Goal: Task Accomplishment & Management: Use online tool/utility

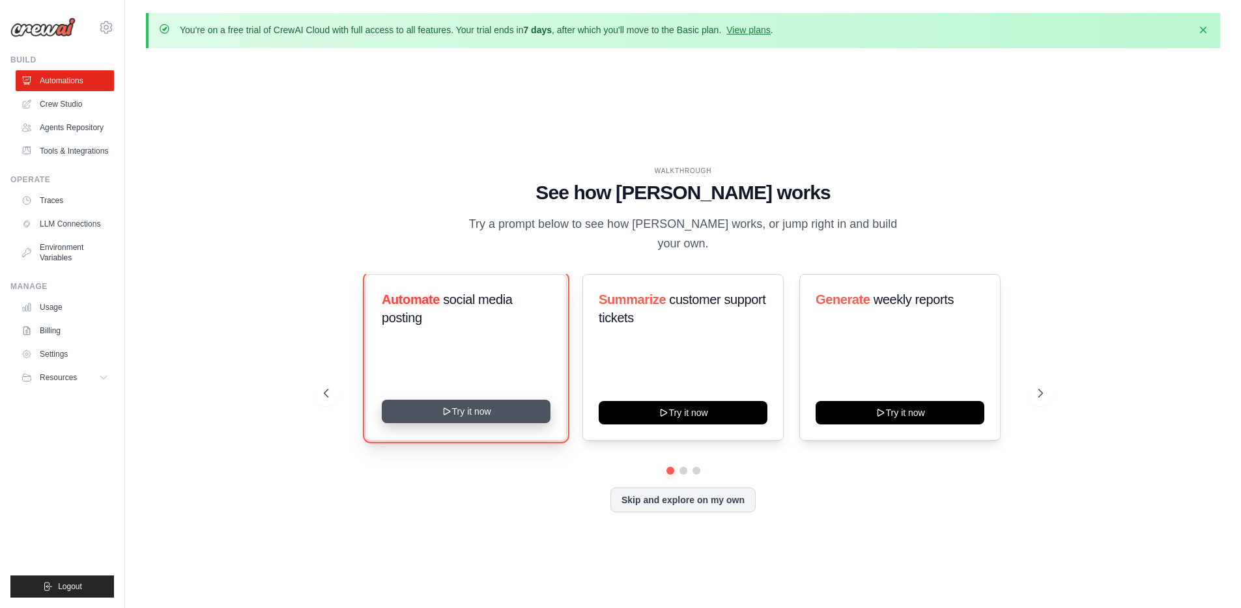
click at [474, 409] on button "Try it now" at bounding box center [466, 411] width 169 height 23
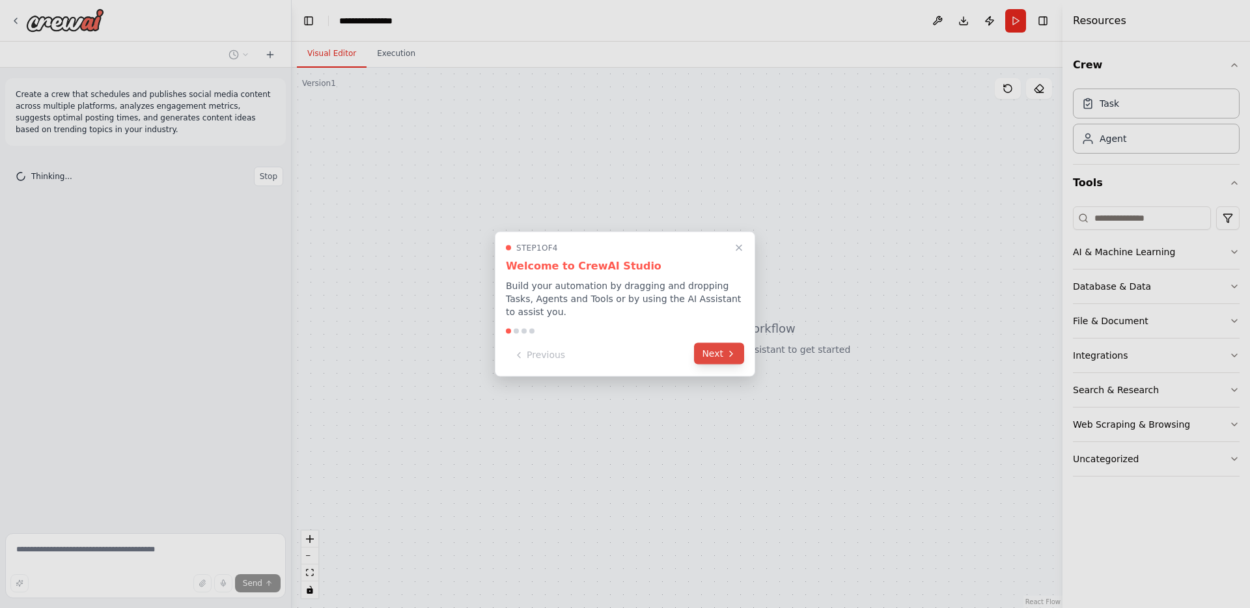
click at [718, 352] on button "Next" at bounding box center [719, 353] width 50 height 21
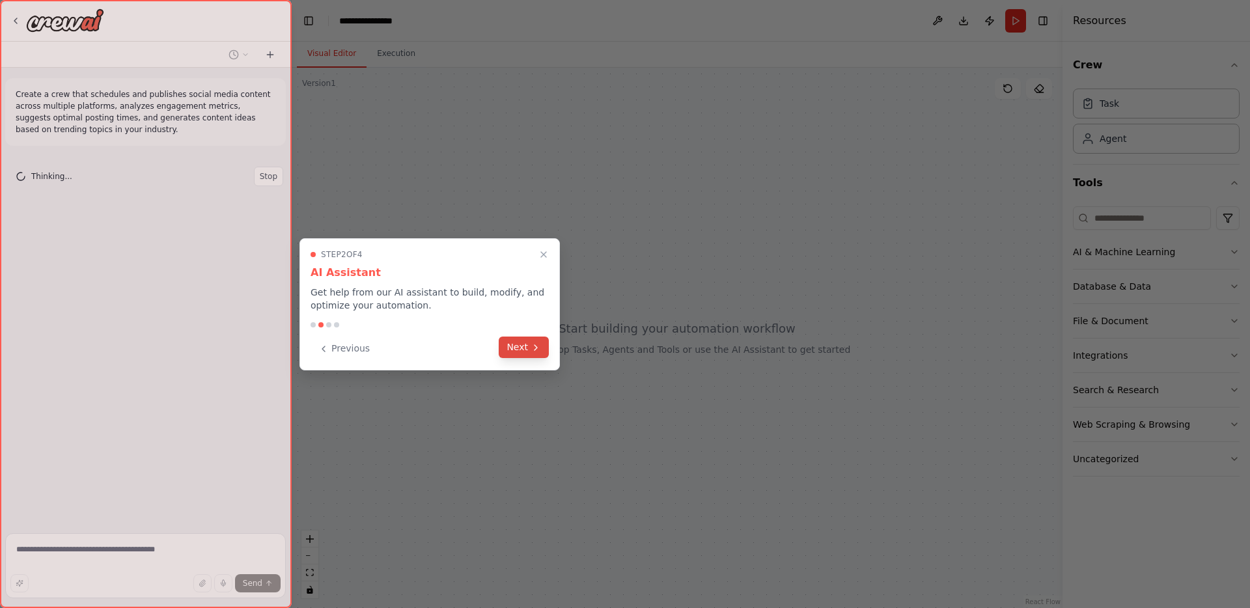
click at [529, 348] on button "Next" at bounding box center [524, 347] width 50 height 21
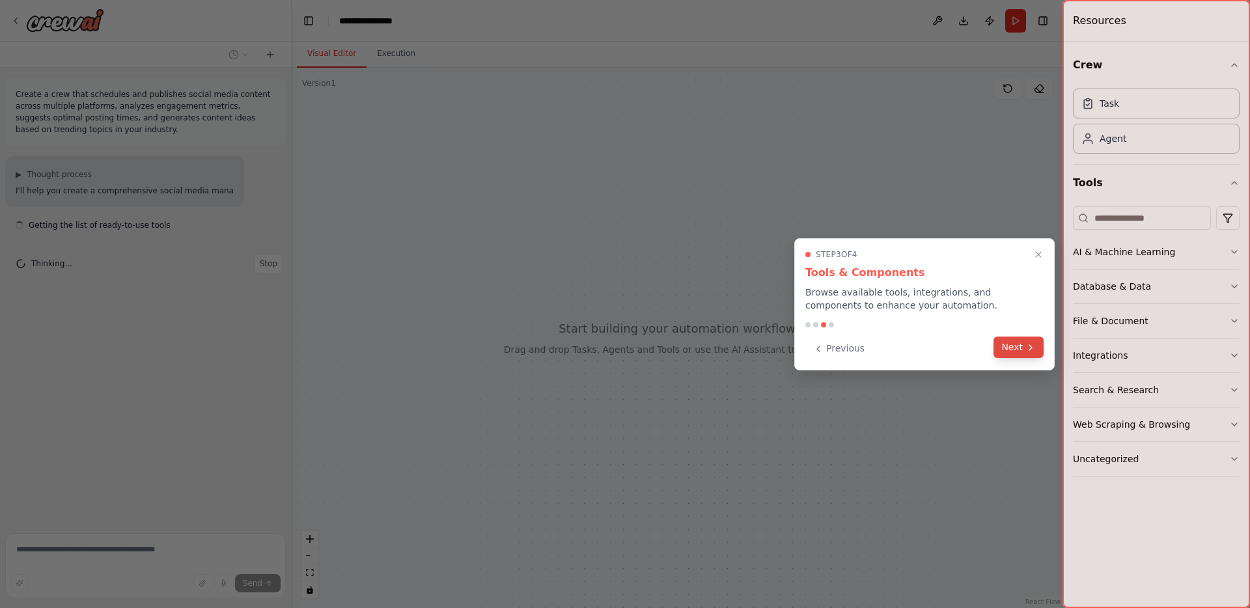
click at [1011, 347] on button "Next" at bounding box center [1019, 347] width 50 height 21
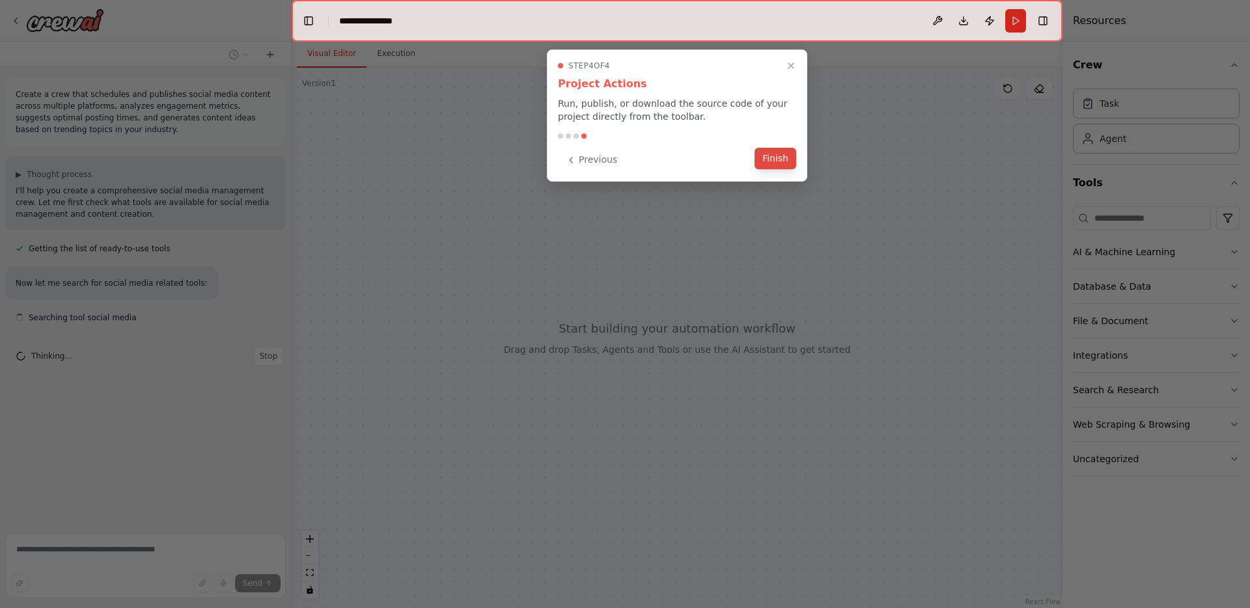
click at [769, 163] on button "Finish" at bounding box center [776, 158] width 42 height 21
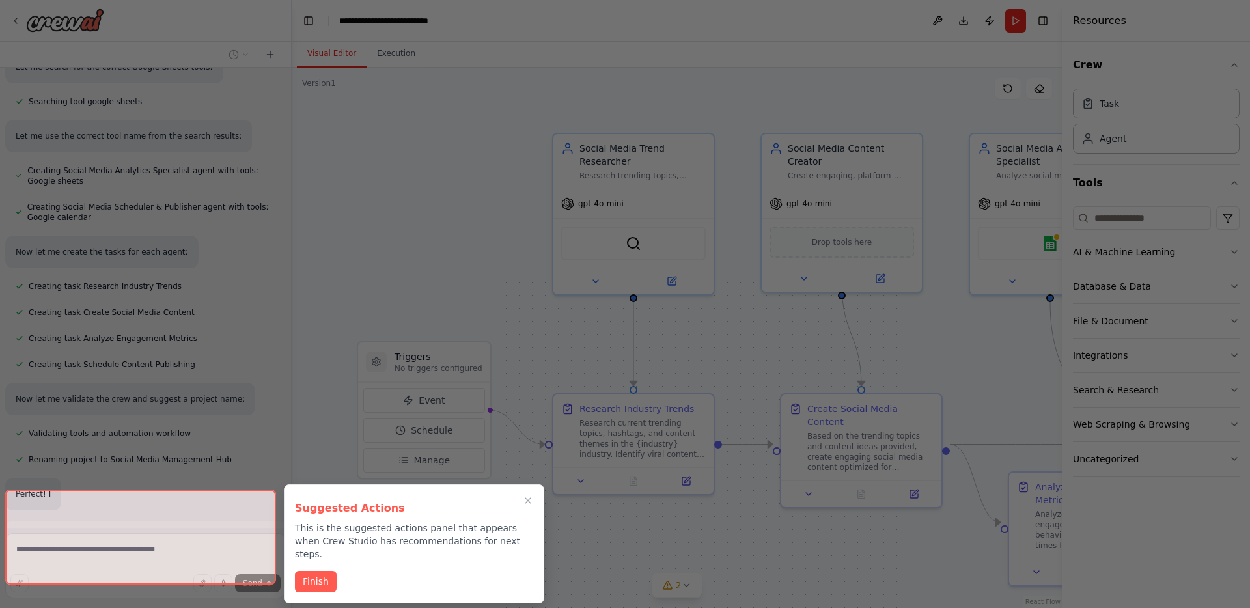
scroll to position [834, 0]
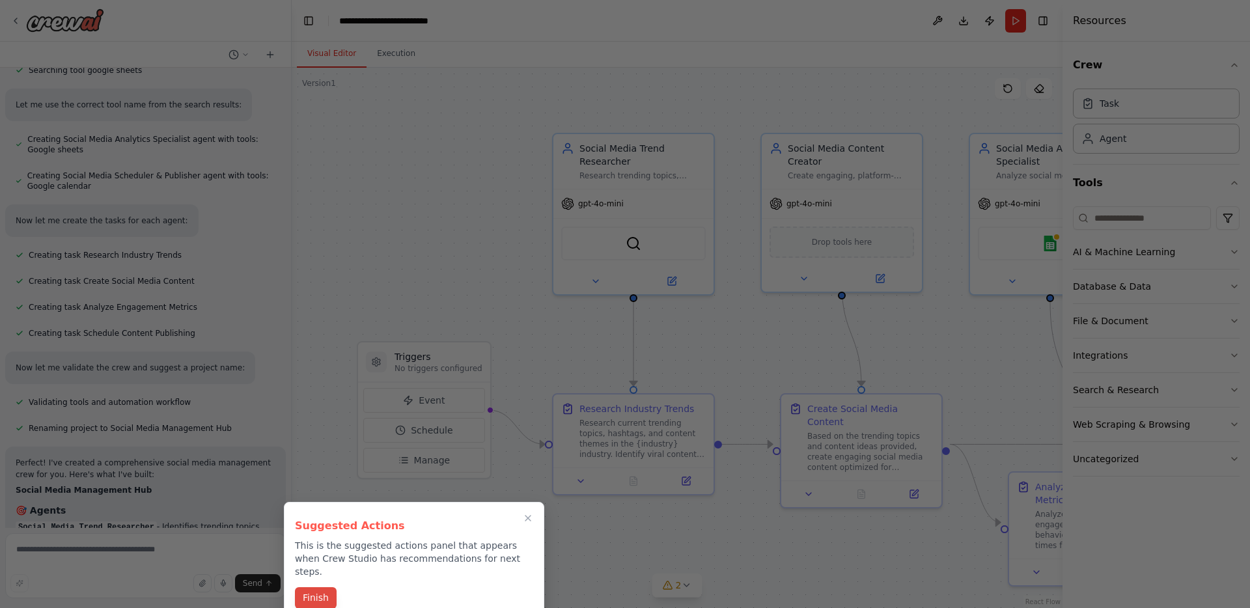
click at [318, 588] on button "Finish" at bounding box center [316, 597] width 42 height 21
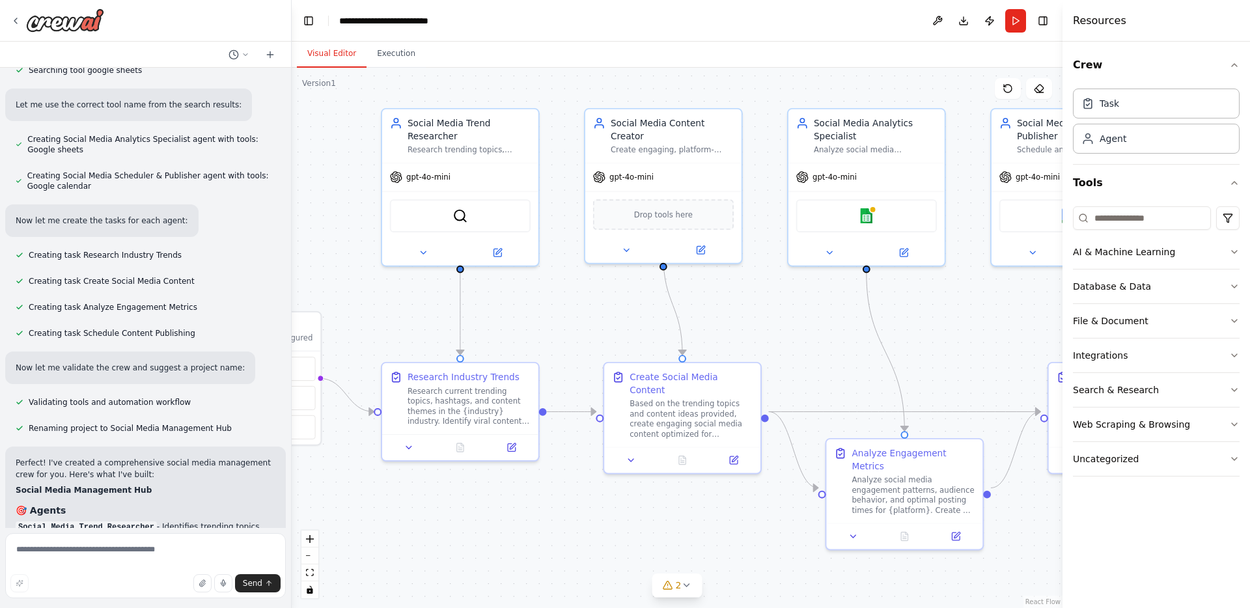
drag, startPoint x: 474, startPoint y: 299, endPoint x: 350, endPoint y: 287, distance: 124.3
click at [305, 270] on div ".deletable-edge-delete-btn { width: 20px; height: 20px; border: 0px solid #ffff…" at bounding box center [677, 338] width 771 height 541
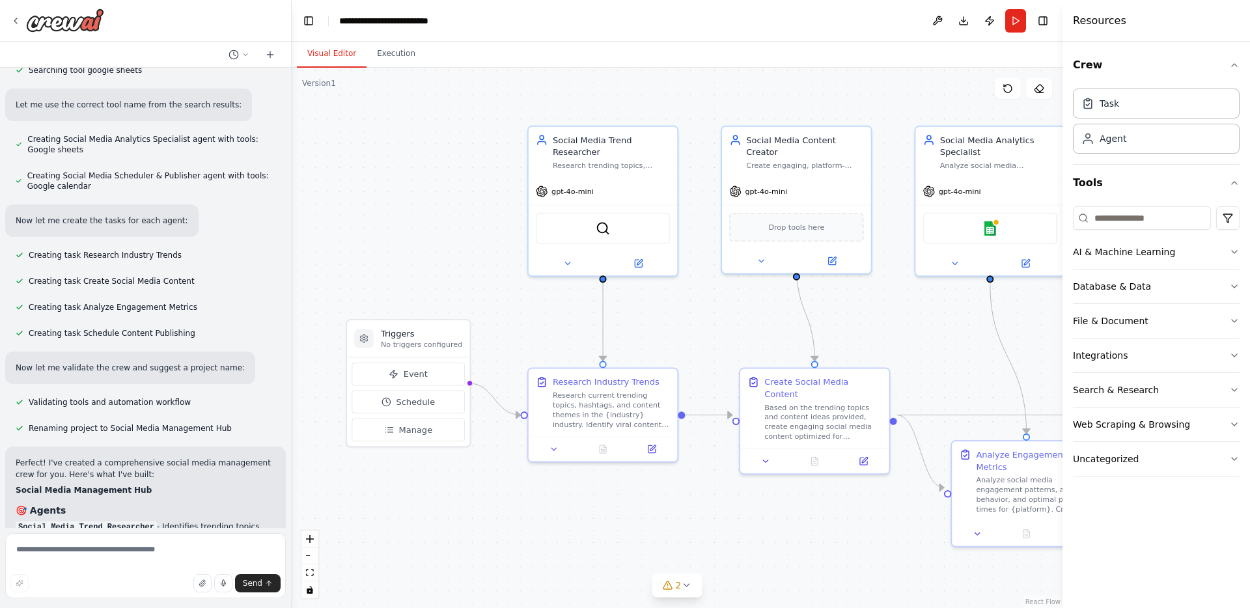
drag, startPoint x: 792, startPoint y: 335, endPoint x: 925, endPoint y: 341, distance: 133.7
click at [925, 341] on div ".deletable-edge-delete-btn { width: 20px; height: 20px; border: 0px solid #ffff…" at bounding box center [677, 338] width 771 height 541
click at [658, 449] on button at bounding box center [652, 447] width 42 height 14
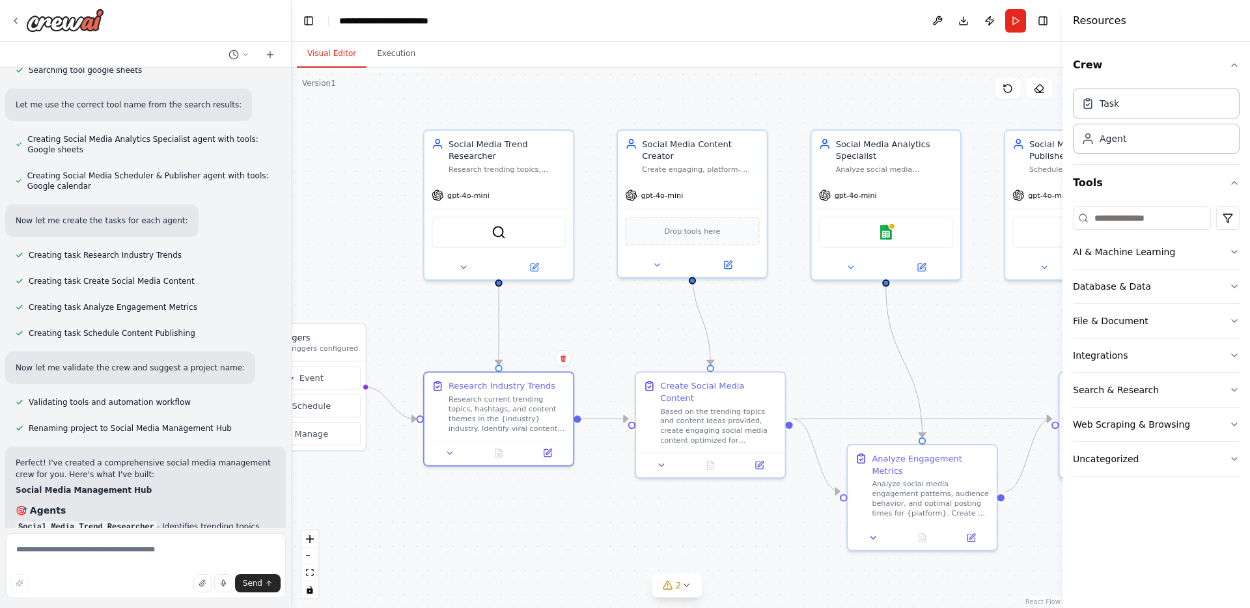
drag, startPoint x: 754, startPoint y: 483, endPoint x: 701, endPoint y: 483, distance: 52.7
click at [701, 483] on div ".deletable-edge-delete-btn { width: 20px; height: 20px; border: 0px solid #ffff…" at bounding box center [677, 338] width 771 height 541
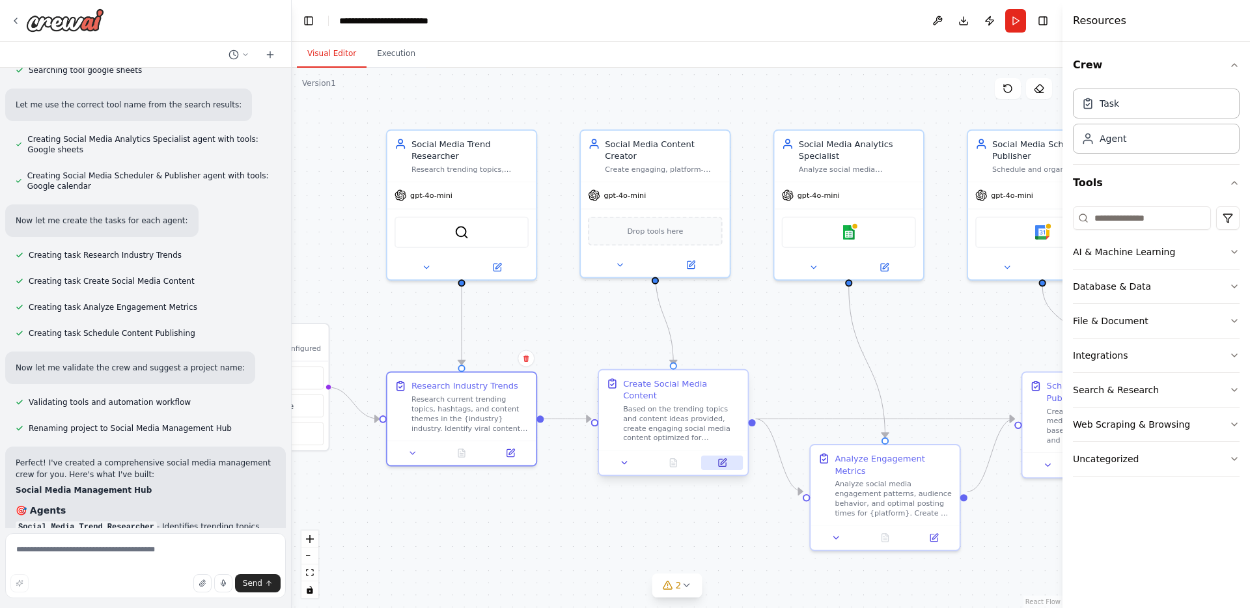
click at [722, 456] on button at bounding box center [722, 463] width 42 height 14
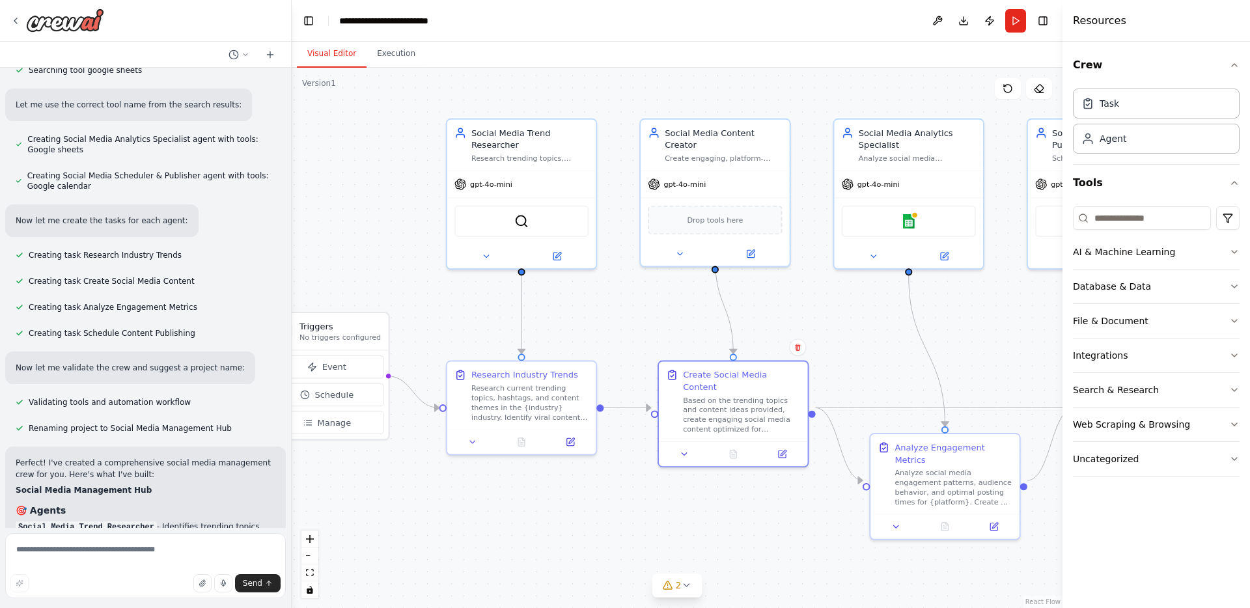
drag, startPoint x: 669, startPoint y: 530, endPoint x: 729, endPoint y: 519, distance: 60.9
click at [729, 519] on div ".deletable-edge-delete-btn { width: 20px; height: 20px; border: 0px solid #ffff…" at bounding box center [677, 338] width 771 height 541
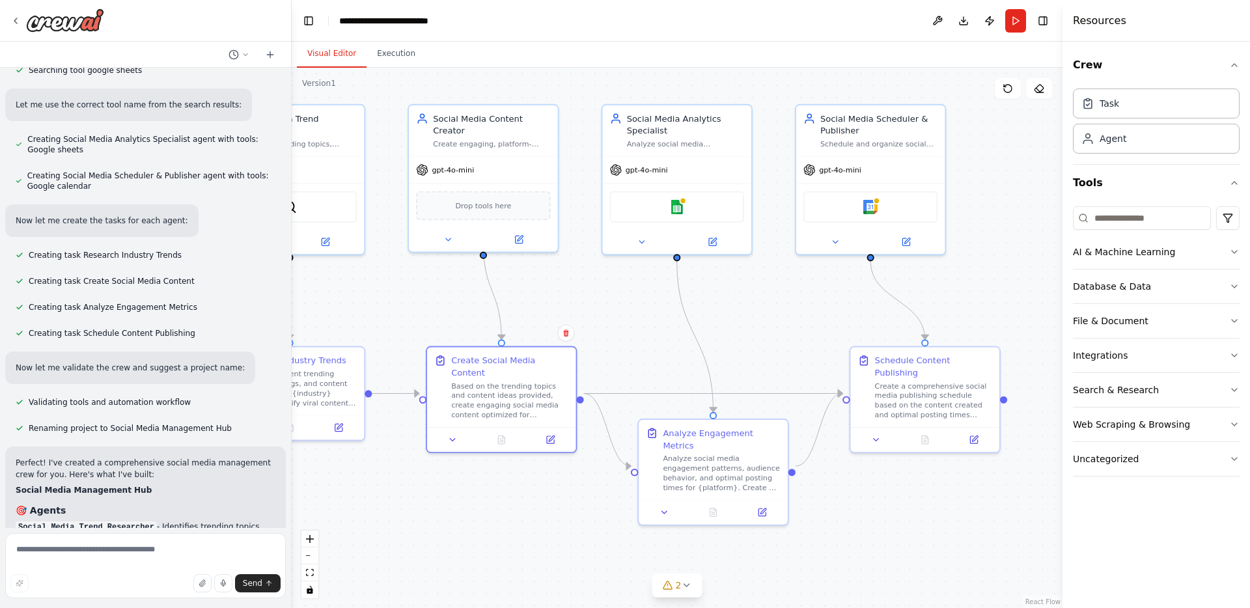
drag, startPoint x: 893, startPoint y: 339, endPoint x: 653, endPoint y: 318, distance: 241.3
click at [653, 318] on div ".deletable-edge-delete-btn { width: 20px; height: 20px; border: 0px solid #ffff…" at bounding box center [677, 338] width 771 height 541
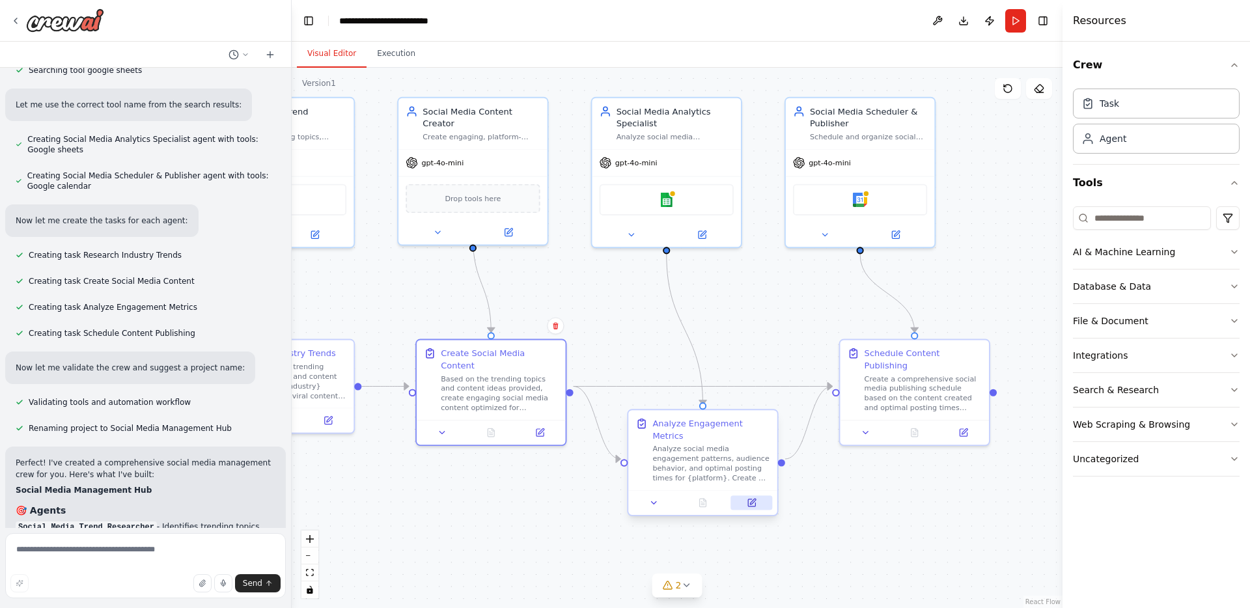
click at [754, 498] on button at bounding box center [752, 503] width 42 height 14
click at [965, 427] on icon at bounding box center [963, 430] width 7 height 7
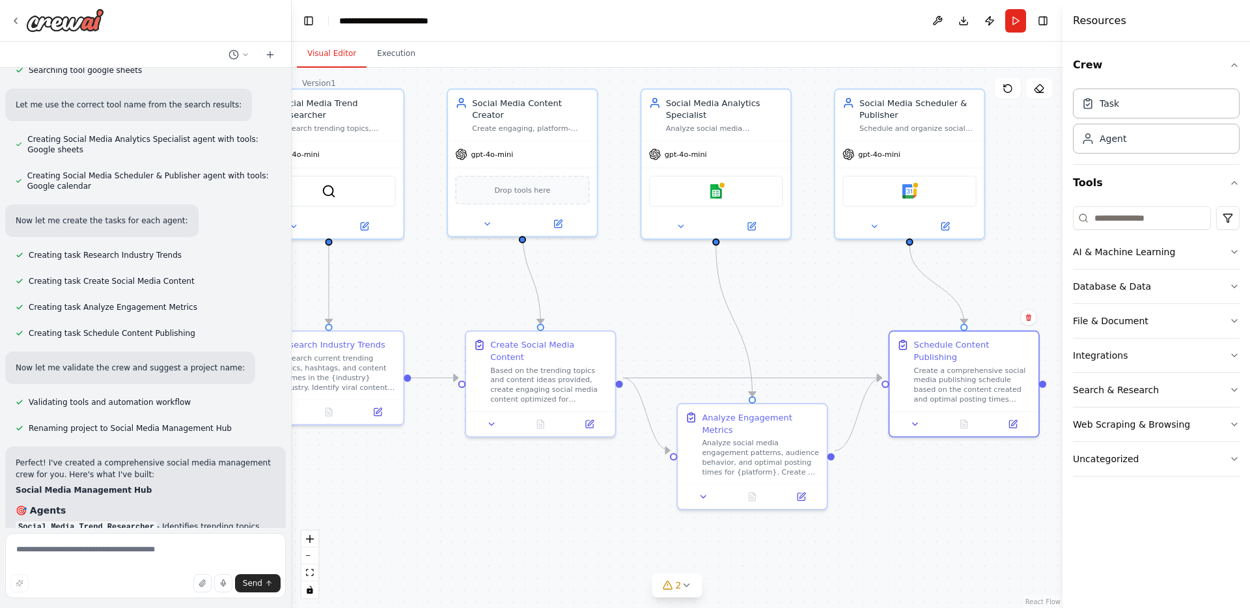
drag, startPoint x: 491, startPoint y: 531, endPoint x: 552, endPoint y: 520, distance: 62.1
click at [554, 521] on div ".deletable-edge-delete-btn { width: 20px; height: 20px; border: 0px solid #ffff…" at bounding box center [677, 338] width 771 height 541
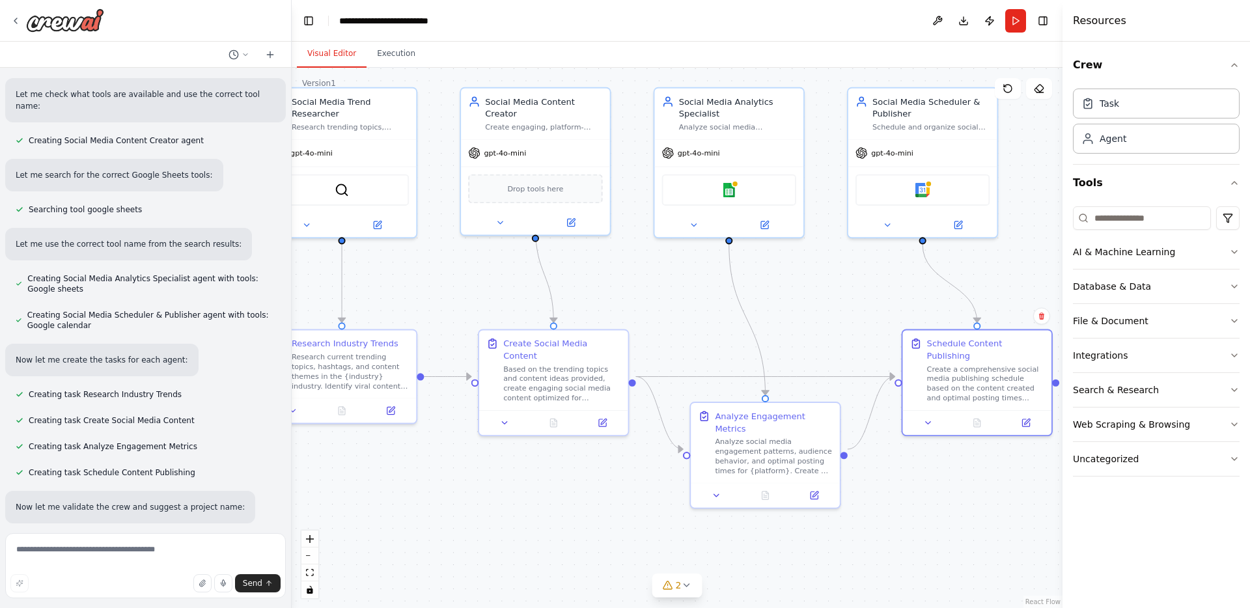
scroll to position [70, 0]
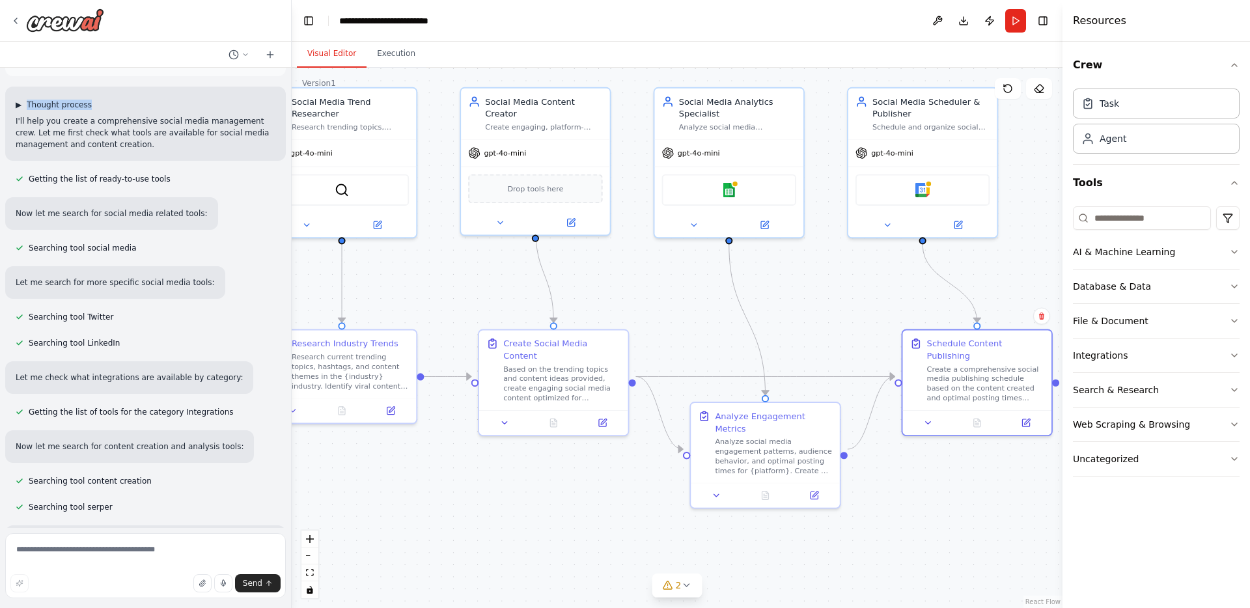
drag, startPoint x: 114, startPoint y: 107, endPoint x: 28, endPoint y: 108, distance: 86.0
click at [28, 108] on div "▶ Thought process" at bounding box center [146, 105] width 260 height 10
copy span "Thought process"
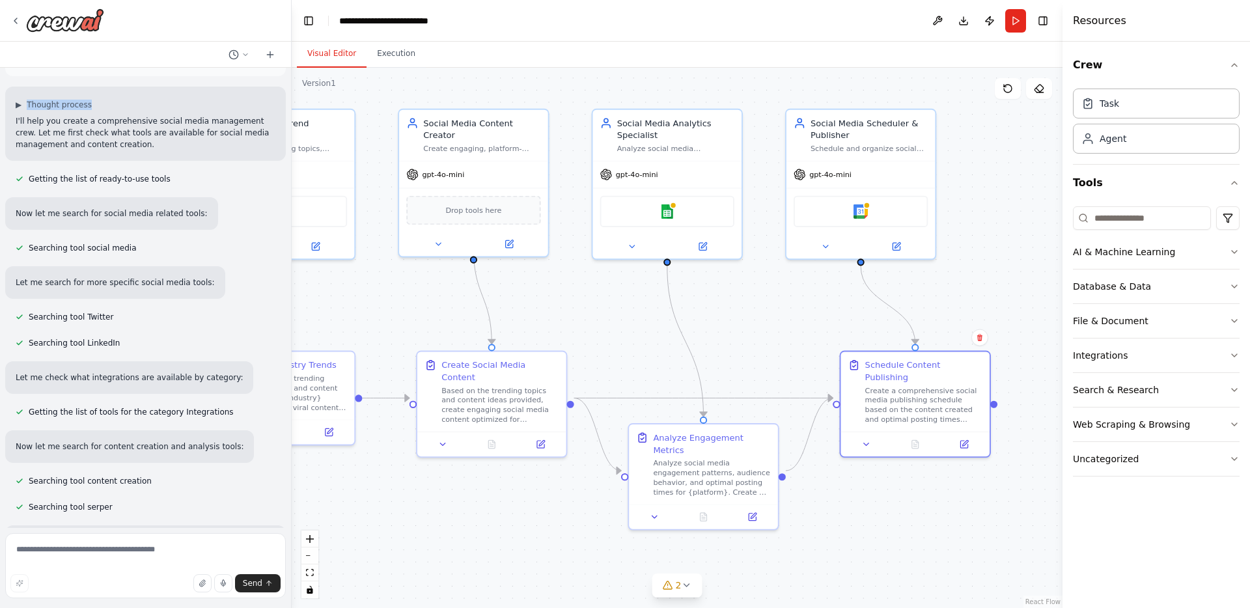
drag, startPoint x: 833, startPoint y: 324, endPoint x: 771, endPoint y: 346, distance: 65.5
click at [771, 346] on div ".deletable-edge-delete-btn { width: 20px; height: 20px; border: 0px solid #ffff…" at bounding box center [677, 338] width 771 height 541
click at [1019, 19] on button "Run" at bounding box center [1015, 20] width 21 height 23
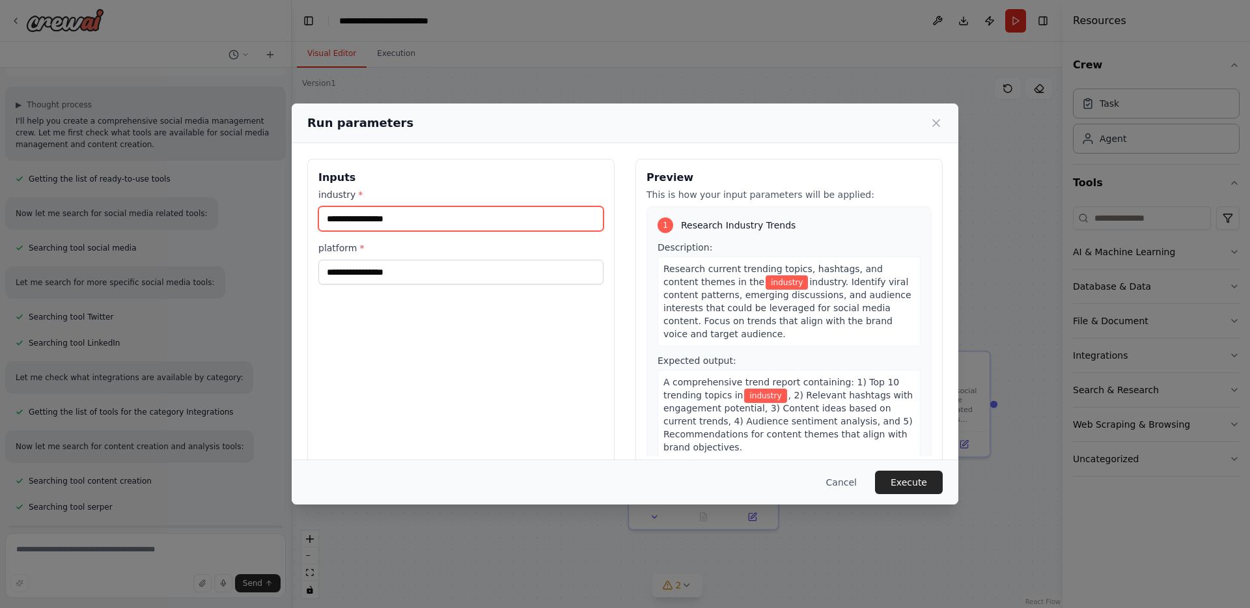
click at [432, 212] on input "industry *" at bounding box center [460, 218] width 285 height 25
click at [424, 216] on input "***" at bounding box center [460, 218] width 285 height 25
type input "*"
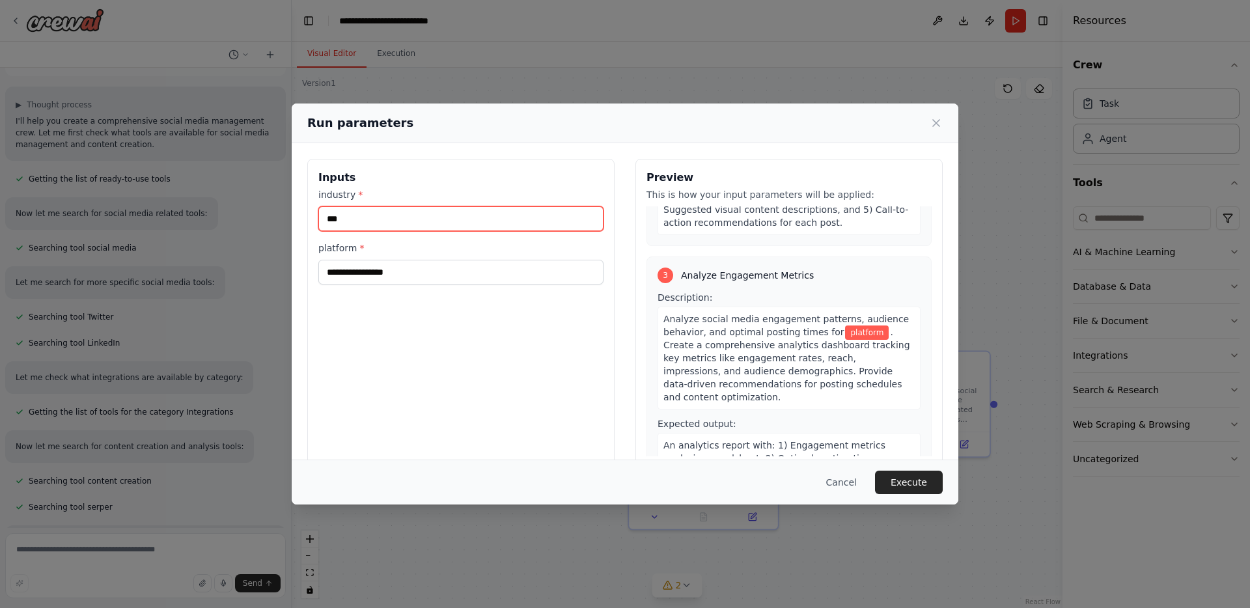
scroll to position [712, 0]
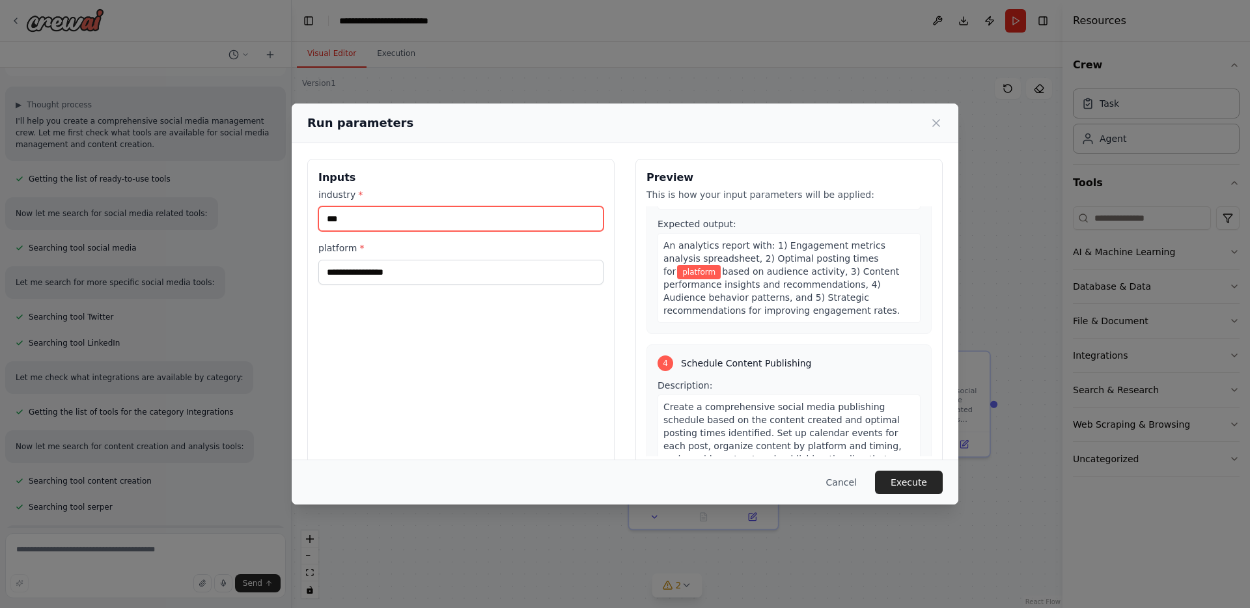
type input "***"
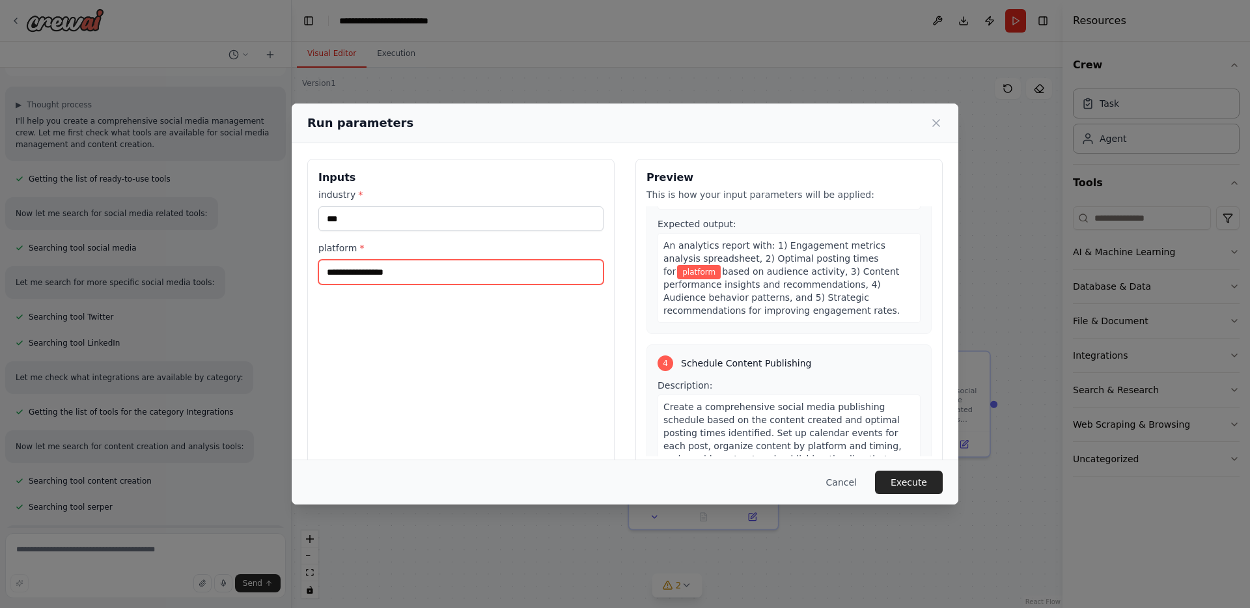
click at [352, 272] on input "platform *" at bounding box center [460, 272] width 285 height 25
type input "********"
click at [904, 488] on button "Execute" at bounding box center [909, 482] width 68 height 23
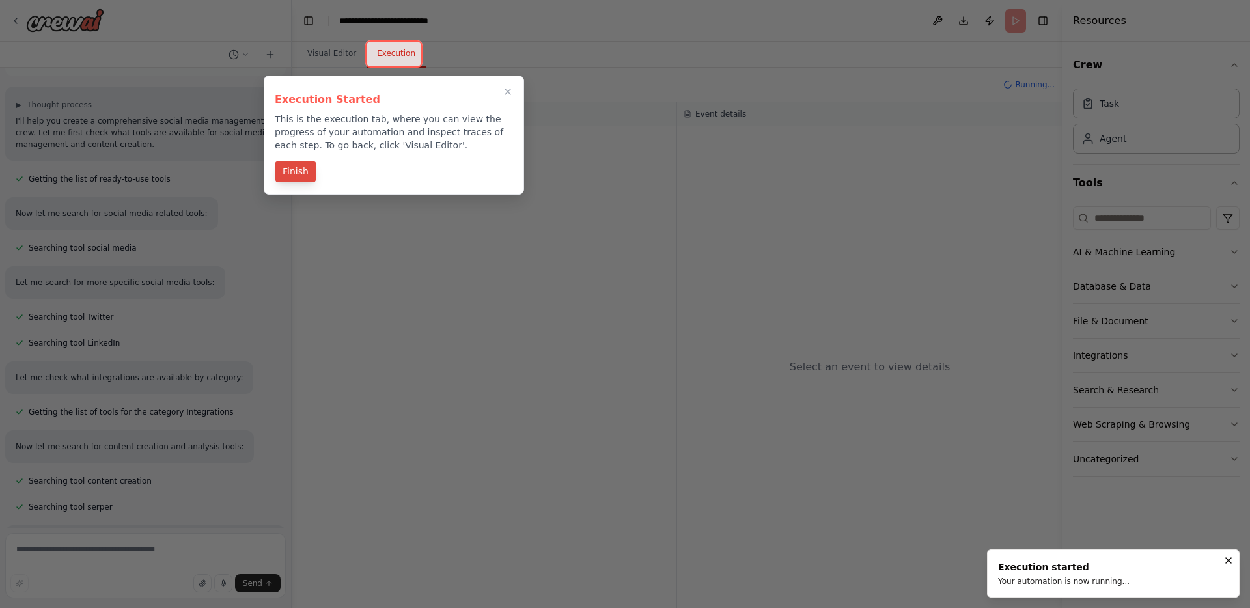
click at [301, 176] on button "Finish" at bounding box center [296, 171] width 42 height 21
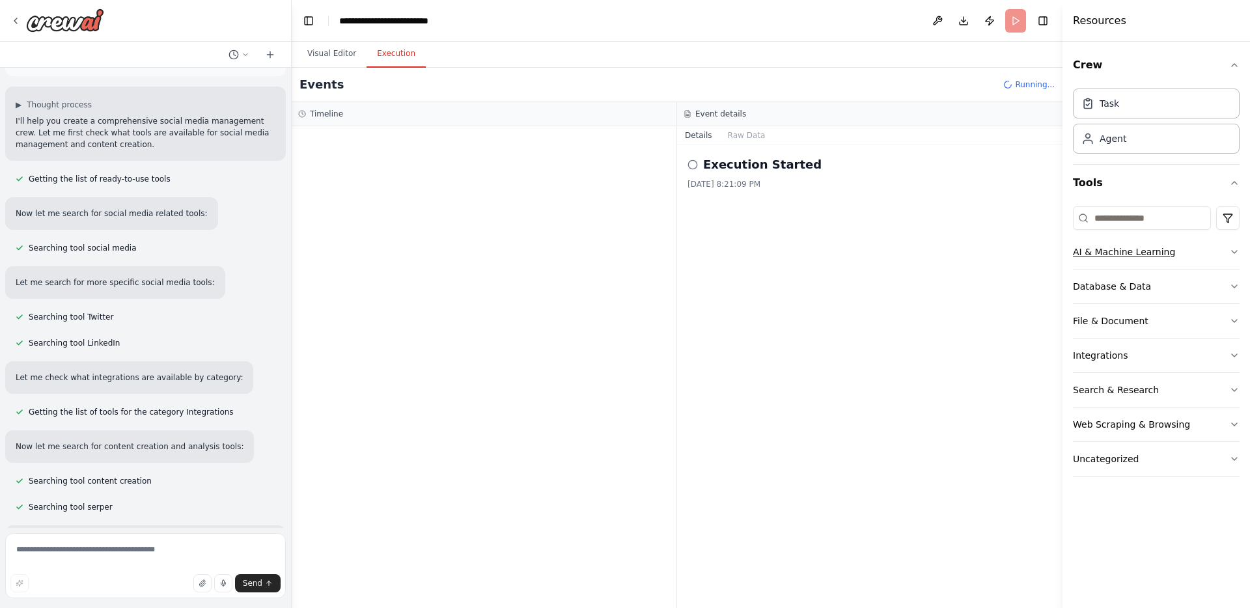
click at [1097, 256] on div "AI & Machine Learning" at bounding box center [1124, 252] width 102 height 13
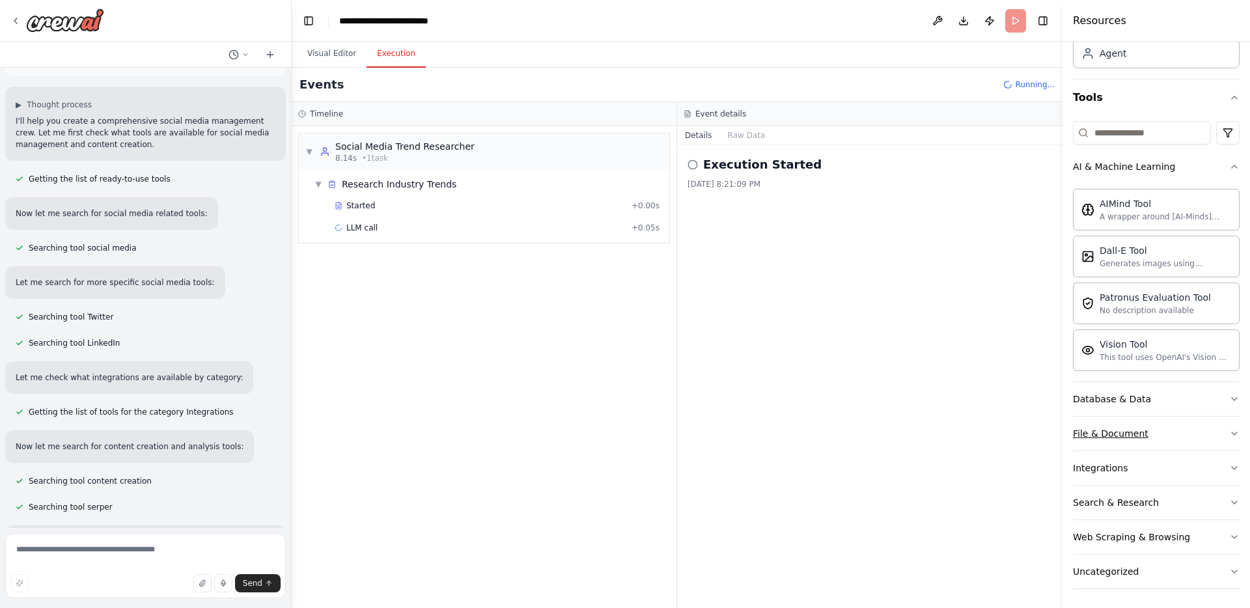
scroll to position [87, 0]
click at [1141, 408] on button "Database & Data" at bounding box center [1156, 397] width 167 height 34
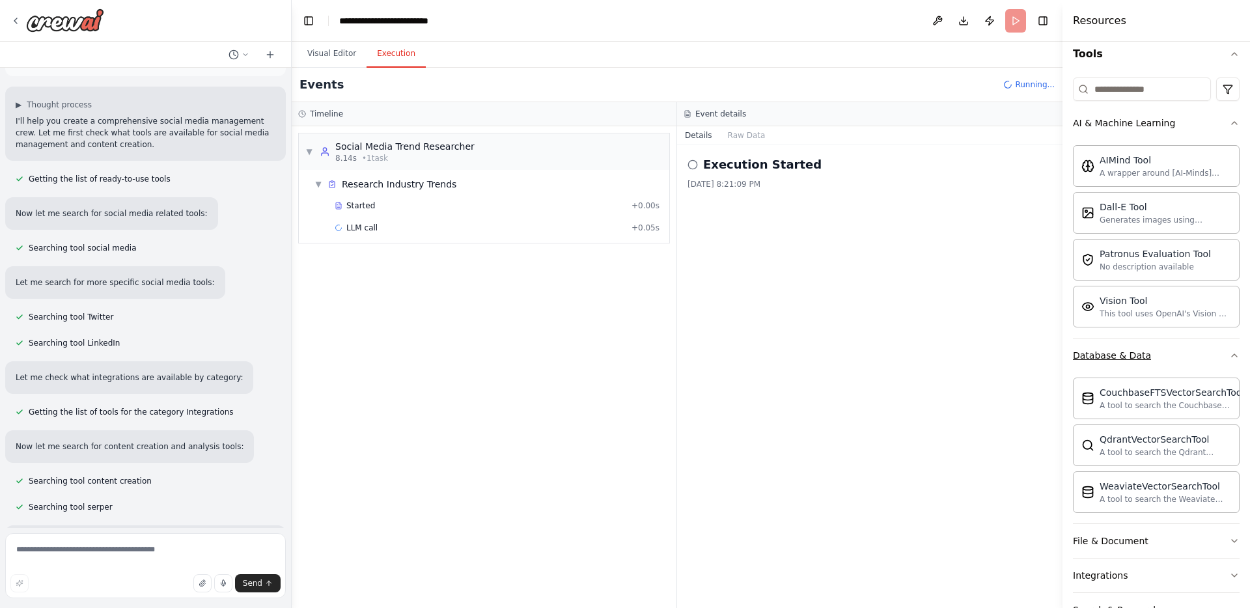
scroll to position [238, 0]
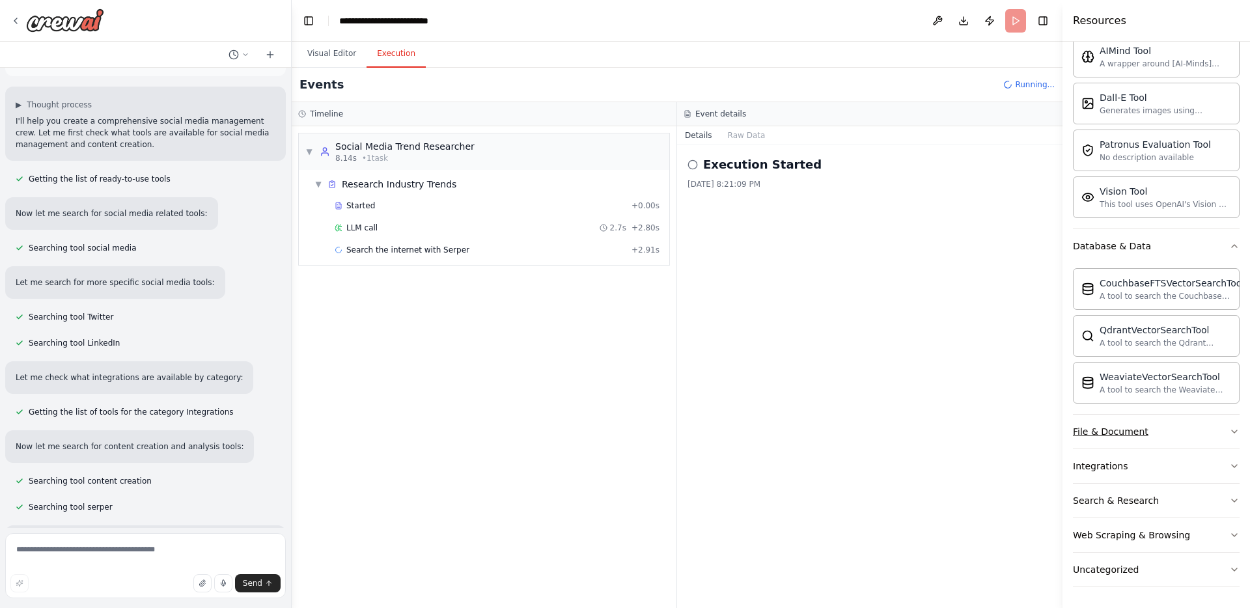
click at [1142, 431] on div "File & Document" at bounding box center [1111, 431] width 76 height 13
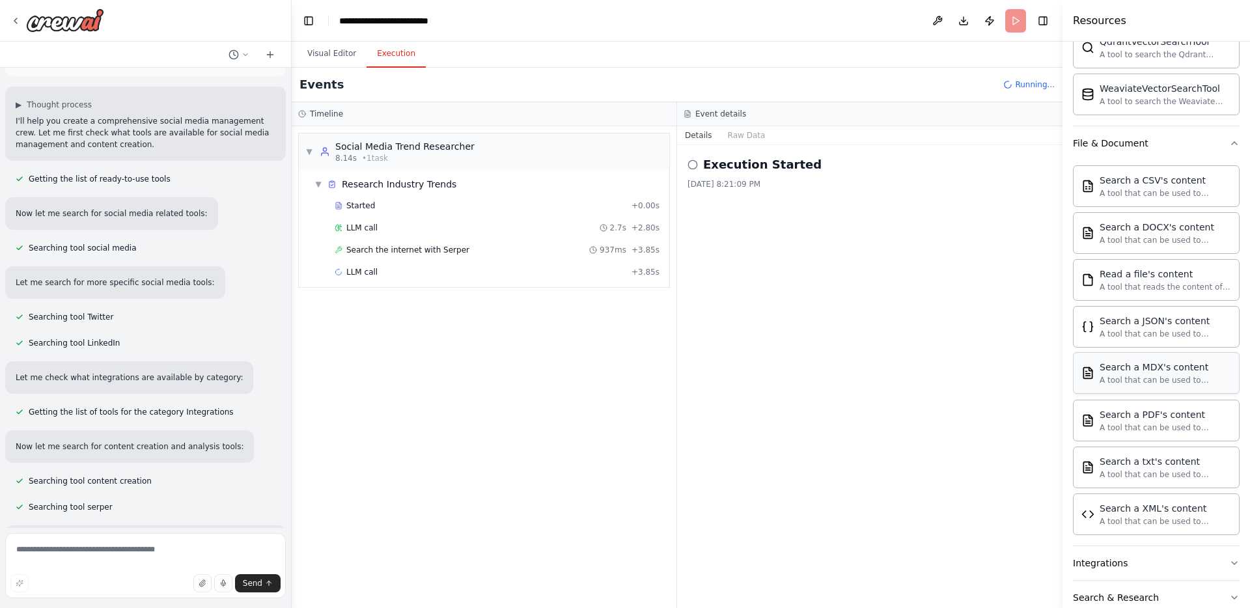
scroll to position [624, 0]
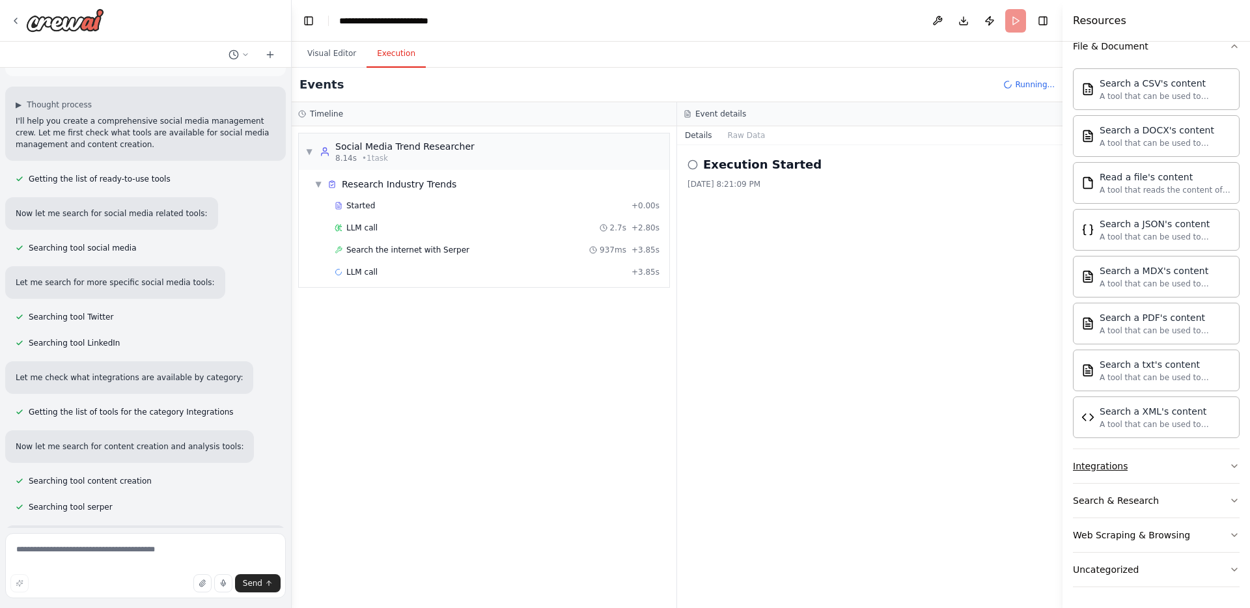
click at [1100, 460] on div "Integrations" at bounding box center [1100, 466] width 55 height 13
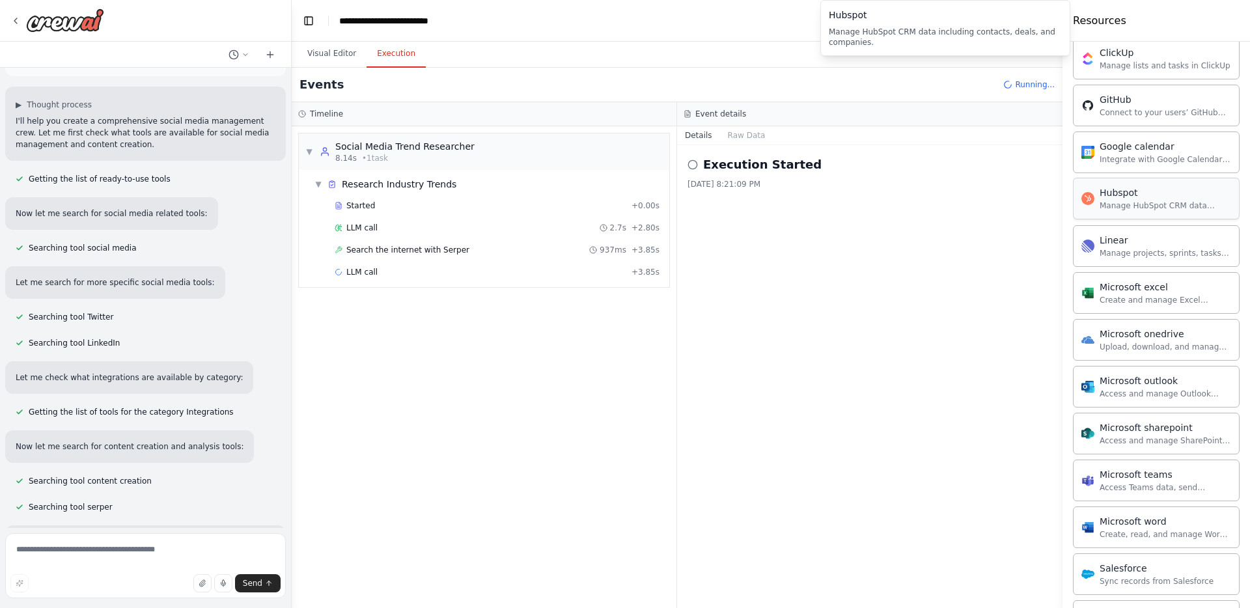
scroll to position [1384, 0]
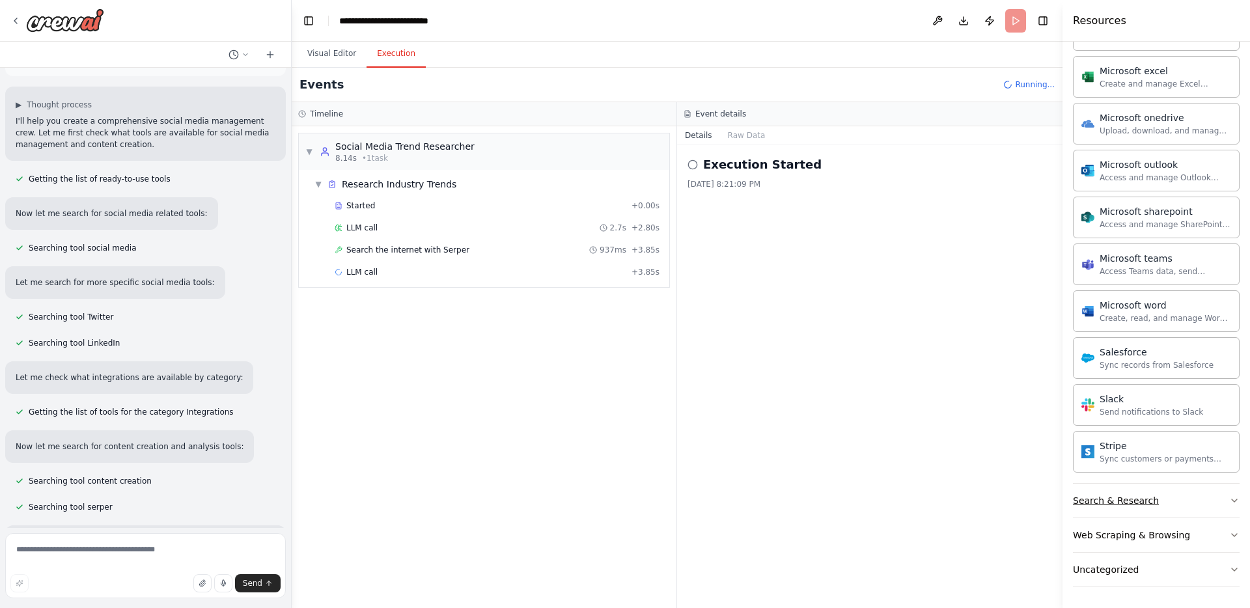
click at [1107, 509] on button "Search & Research" at bounding box center [1156, 501] width 167 height 34
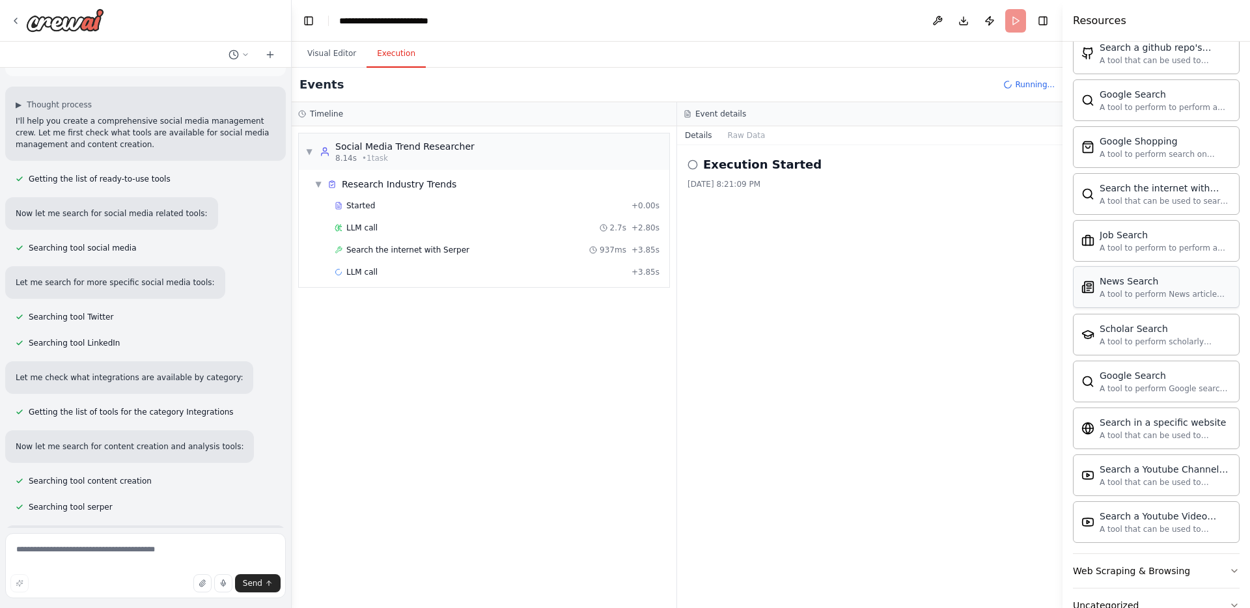
scroll to position [2051, 0]
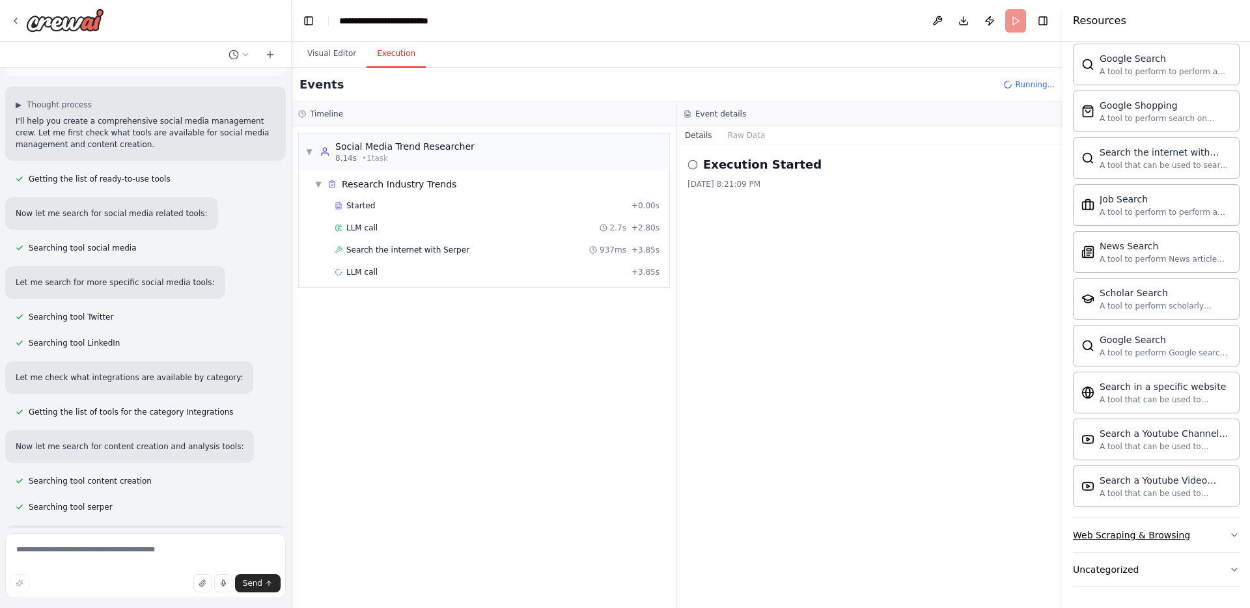
click at [1113, 529] on div "Web Scraping & Browsing" at bounding box center [1131, 535] width 117 height 13
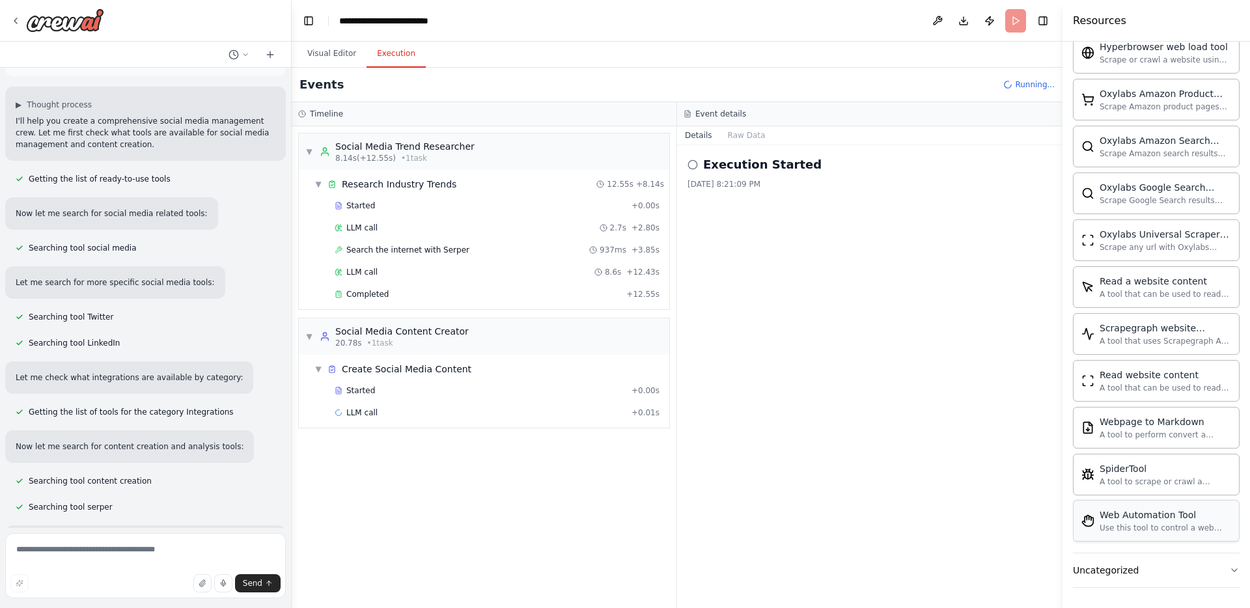
scroll to position [2765, 0]
click at [1106, 564] on div "Uncategorized" at bounding box center [1106, 569] width 66 height 13
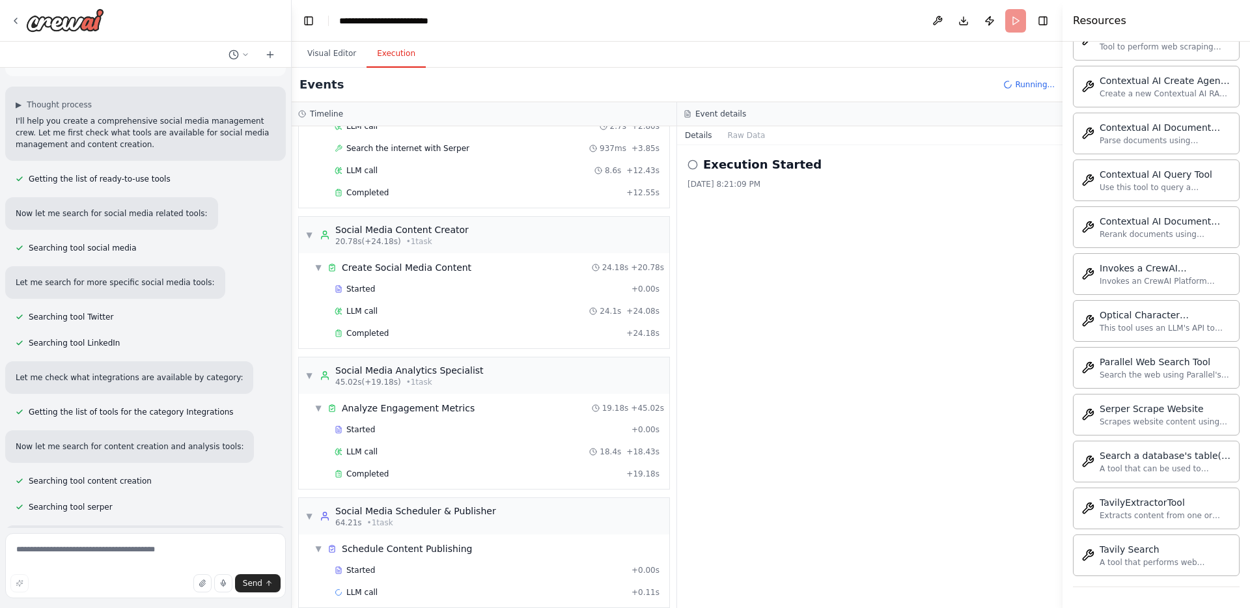
scroll to position [116, 0]
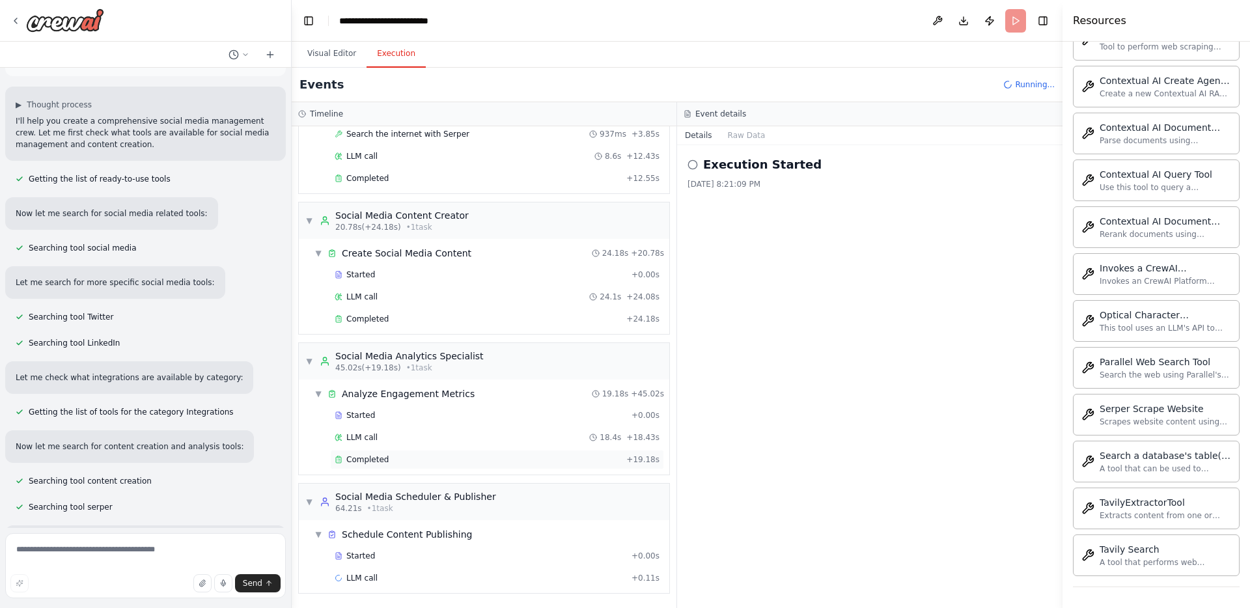
click at [363, 463] on span "Completed" at bounding box center [367, 460] width 42 height 10
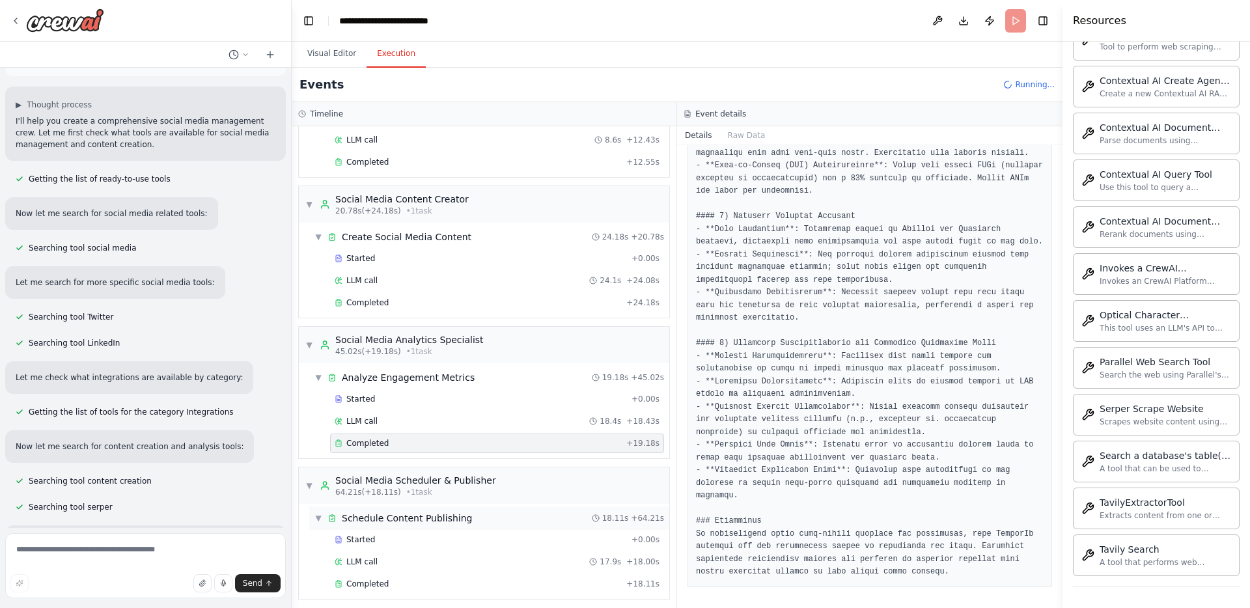
scroll to position [138, 0]
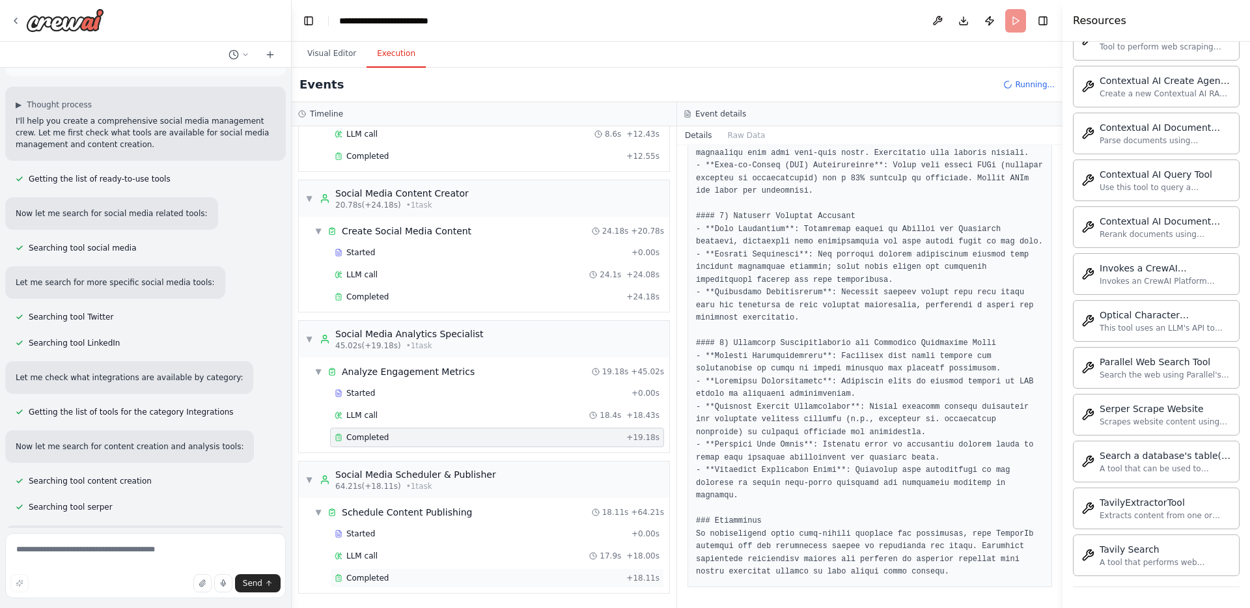
click at [375, 576] on span "Completed" at bounding box center [367, 578] width 42 height 10
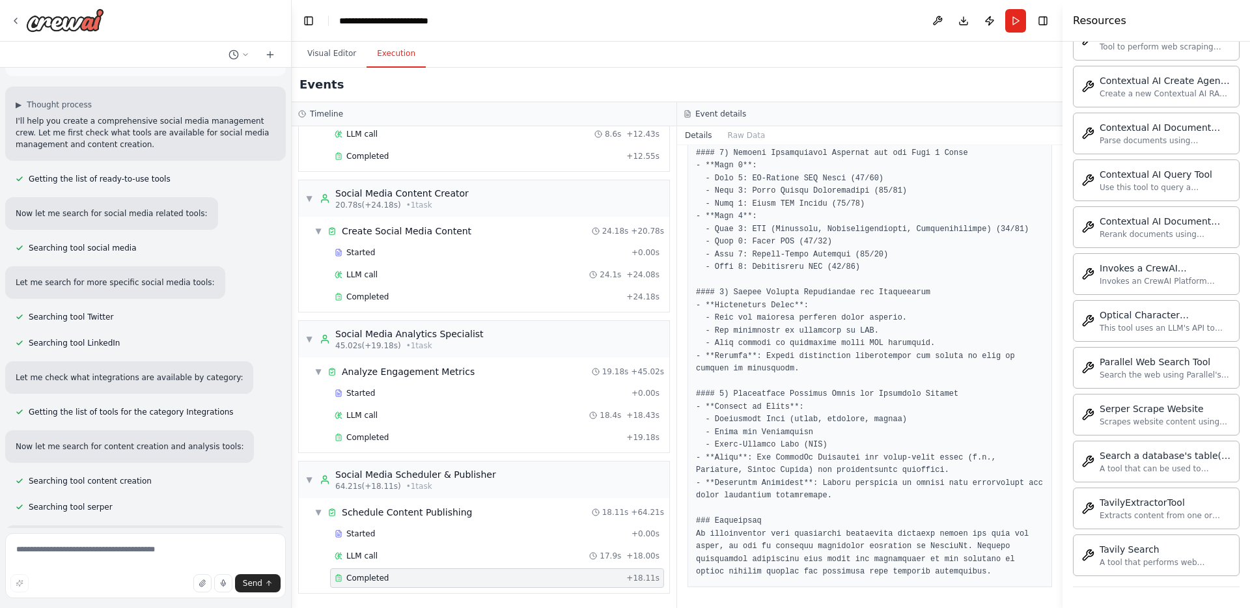
scroll to position [0, 0]
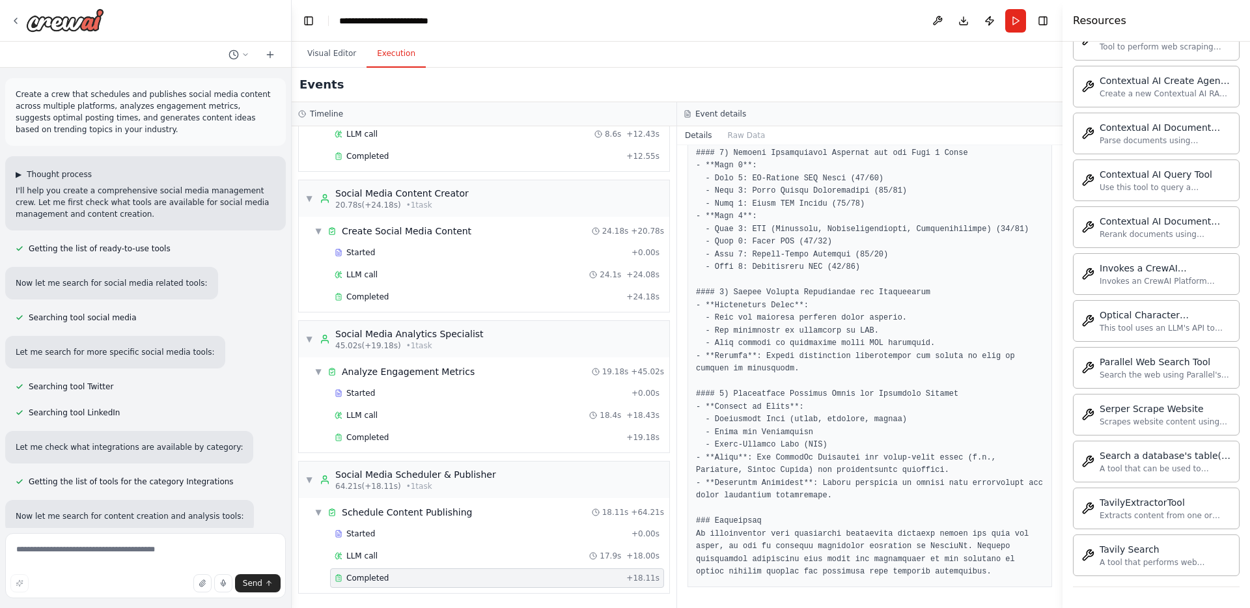
click at [18, 172] on span "▶" at bounding box center [19, 174] width 6 height 10
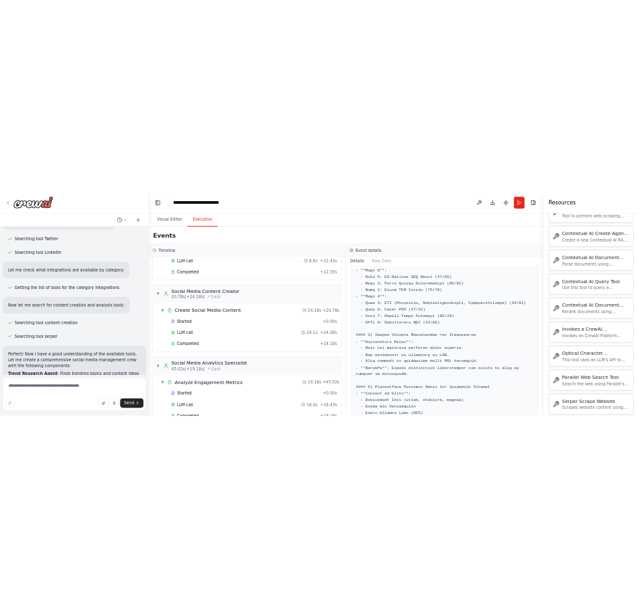
scroll to position [309, 0]
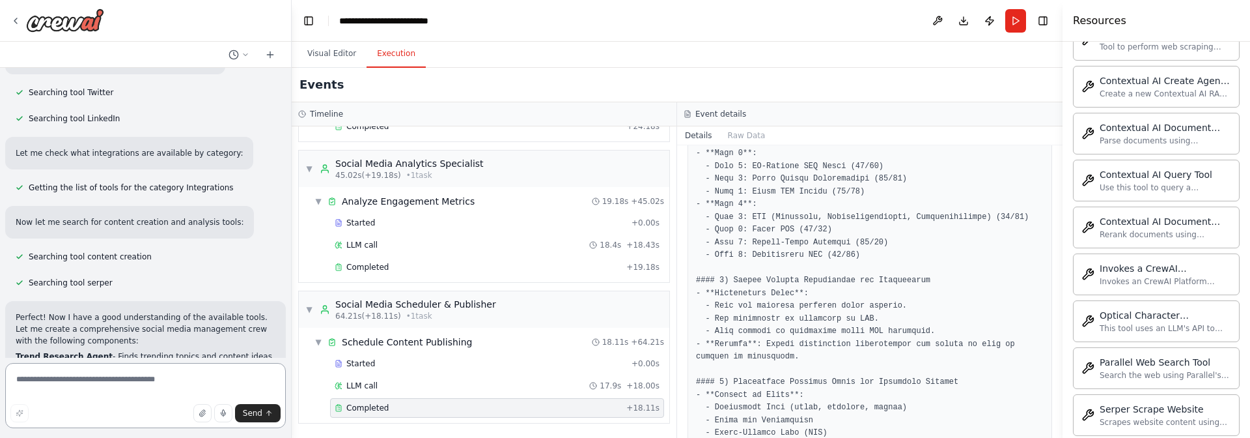
click at [103, 380] on textarea at bounding box center [145, 395] width 281 height 65
type textarea "**********"
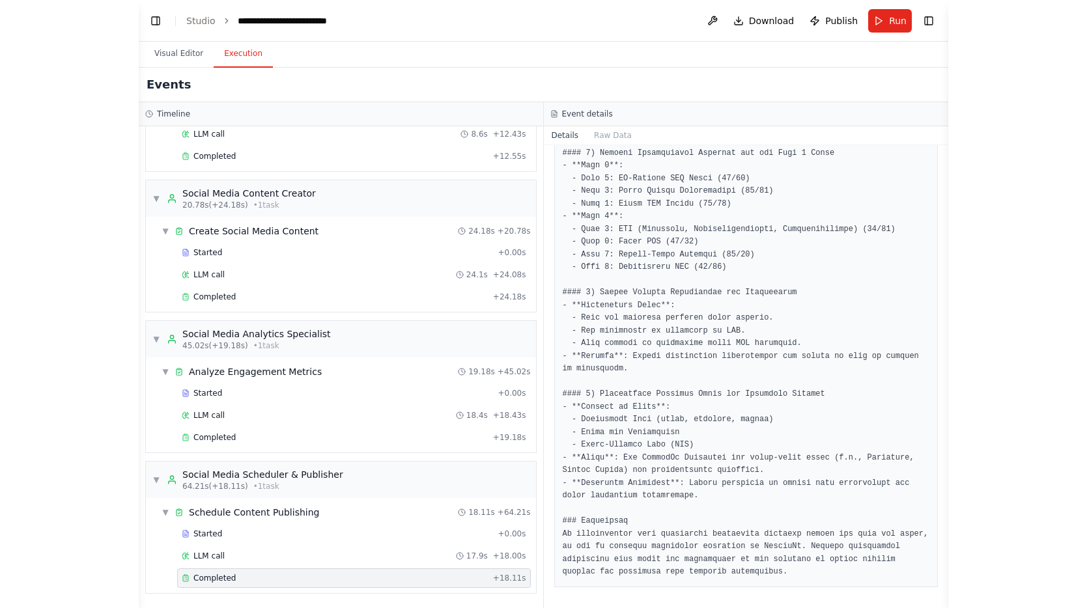
scroll to position [699, 0]
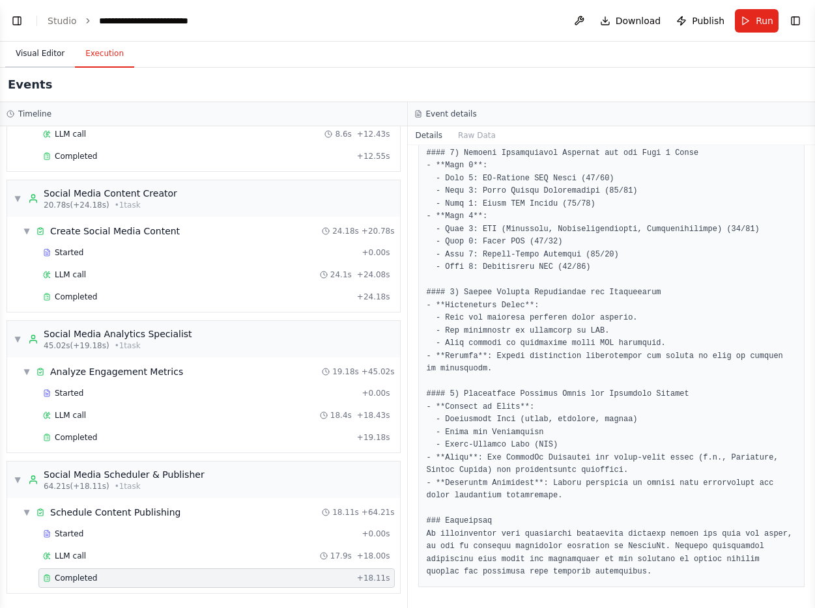
click at [42, 53] on button "Visual Editor" at bounding box center [40, 53] width 70 height 27
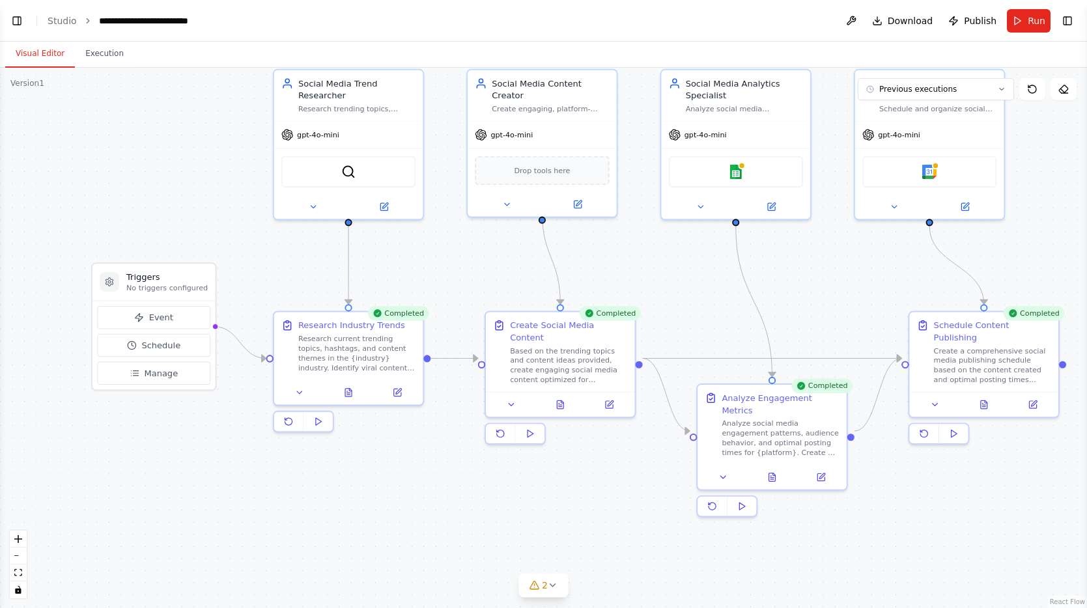
drag, startPoint x: 216, startPoint y: 541, endPoint x: 425, endPoint y: 455, distance: 225.8
click at [574, 501] on div ".deletable-edge-delete-btn { width: 20px; height: 20px; border: 0px solid #ffff…" at bounding box center [543, 338] width 1087 height 541
click at [105, 51] on button "Execution" at bounding box center [104, 53] width 59 height 27
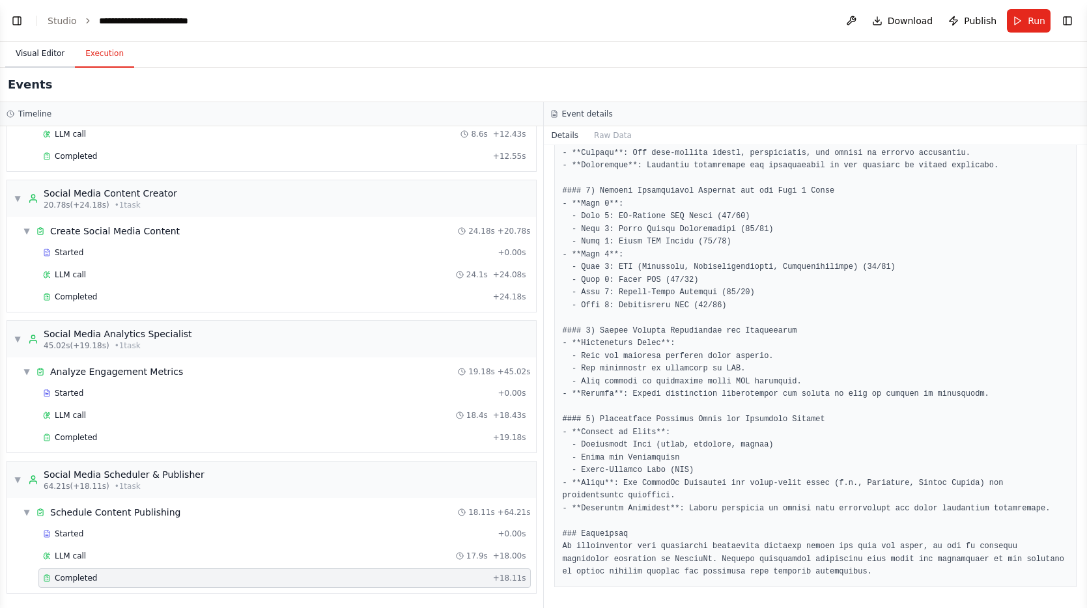
click at [45, 49] on button "Visual Editor" at bounding box center [40, 53] width 70 height 27
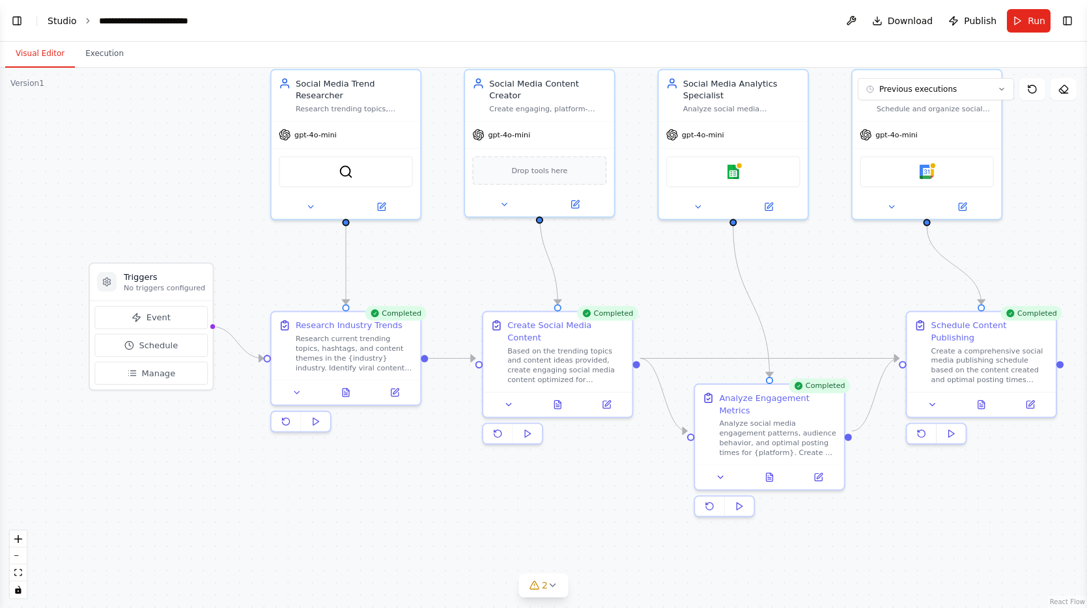
click at [65, 22] on link "Studio" at bounding box center [62, 21] width 29 height 10
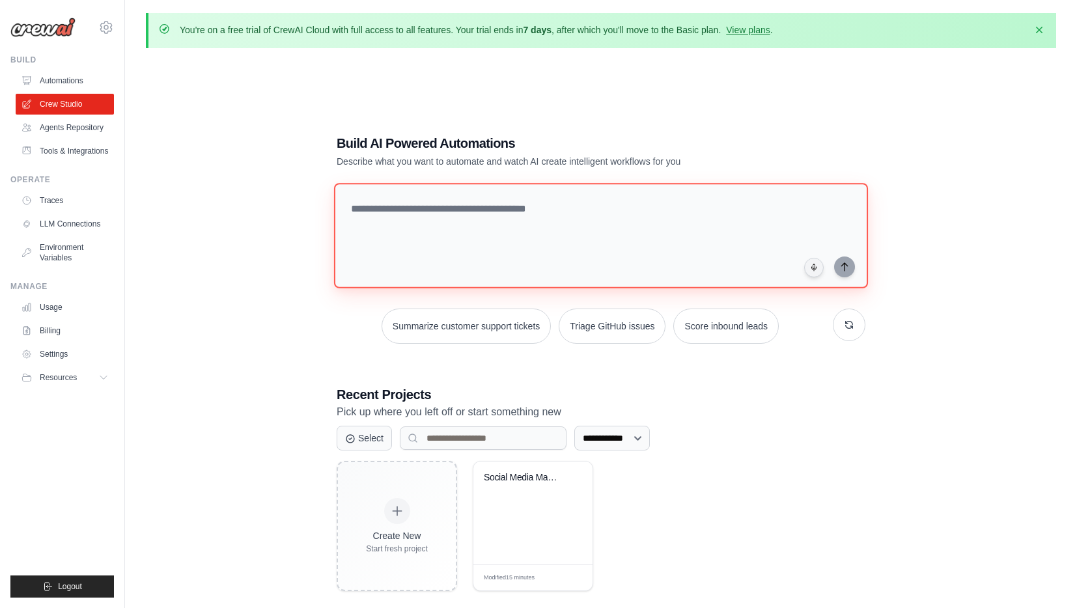
click at [513, 216] on textarea at bounding box center [601, 235] width 534 height 105
type textarea "**********"
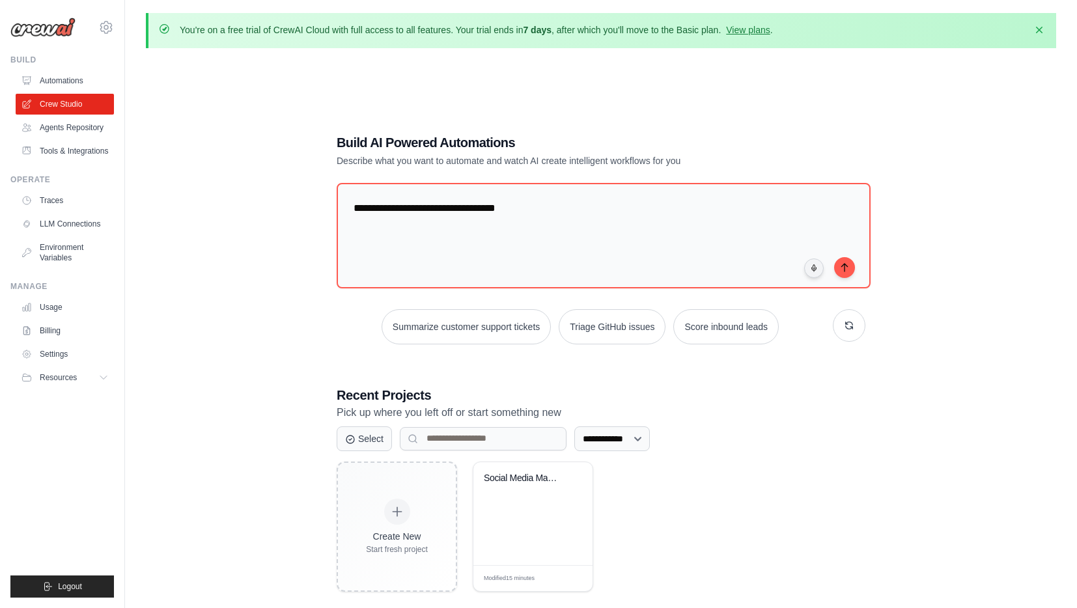
click at [1076, 141] on div "**********" at bounding box center [601, 340] width 952 height 654
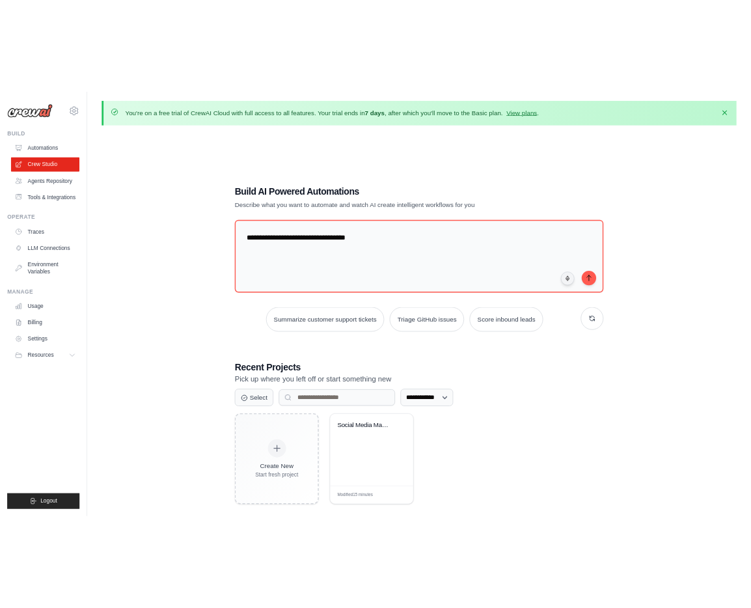
scroll to position [2, 0]
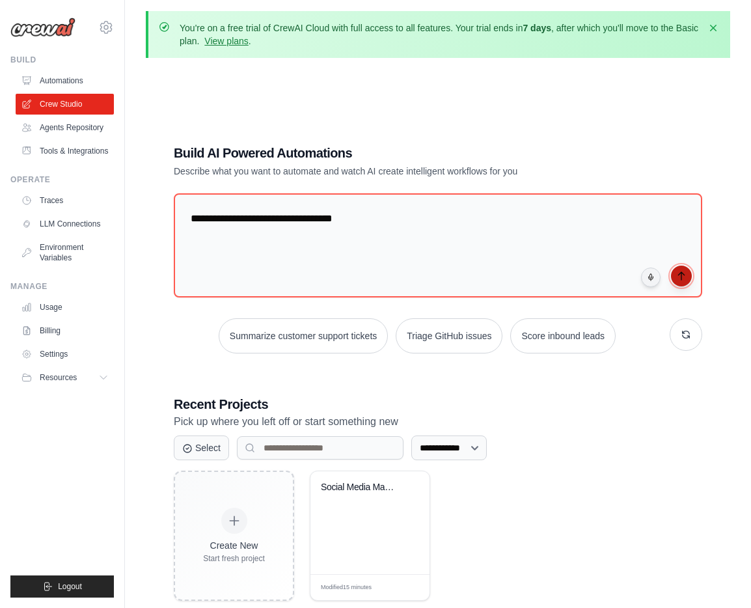
click at [688, 276] on button "submit" at bounding box center [681, 276] width 21 height 21
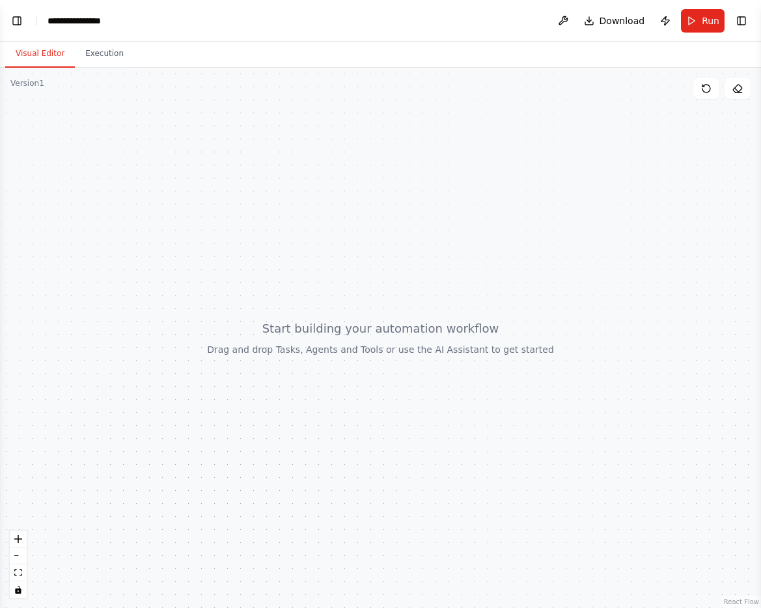
scroll to position [164, 0]
click at [707, 91] on icon at bounding box center [706, 88] width 10 height 10
click at [570, 21] on button at bounding box center [563, 20] width 21 height 23
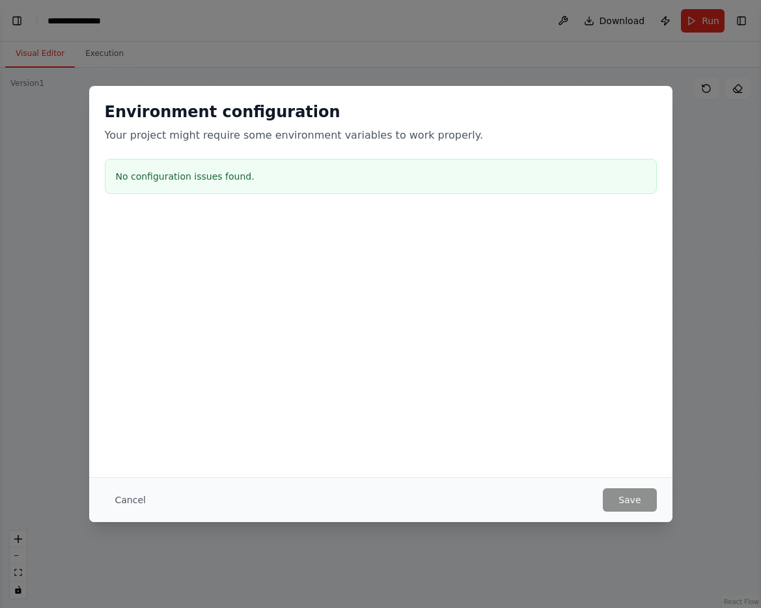
click at [639, 30] on div "Environment configuration Your project might require some environment variables…" at bounding box center [380, 304] width 761 height 608
click at [147, 494] on button "Cancel" at bounding box center [130, 499] width 51 height 23
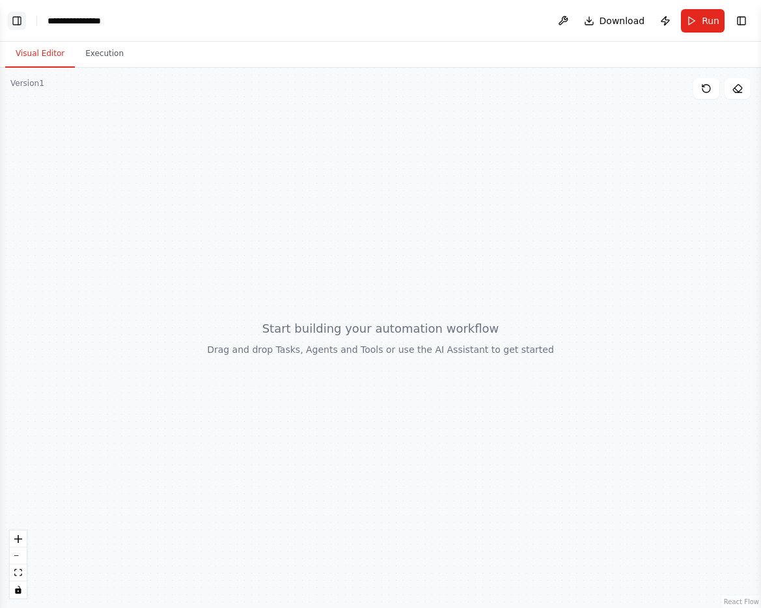
click at [19, 20] on button "Toggle Left Sidebar" at bounding box center [17, 21] width 18 height 18
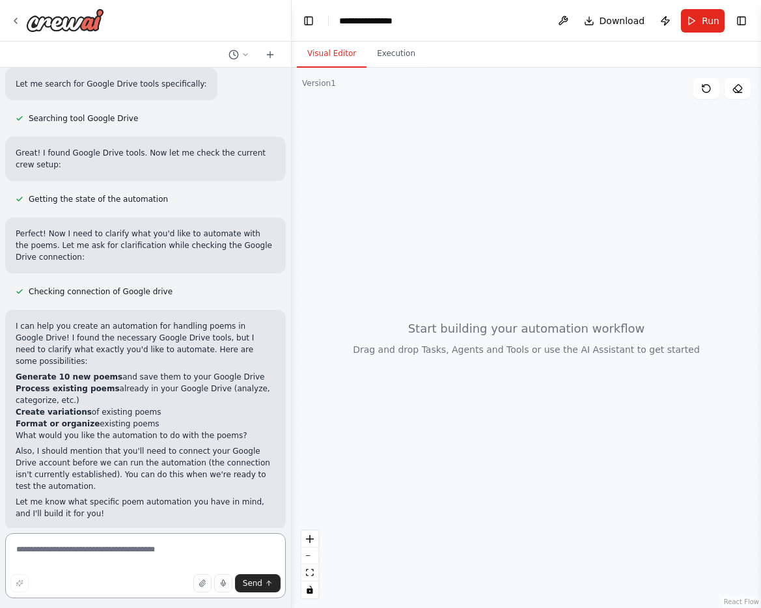
click at [103, 559] on textarea at bounding box center [145, 565] width 281 height 65
click at [94, 559] on textarea at bounding box center [145, 565] width 281 height 65
type textarea "*****"
click at [106, 539] on textarea "*****" at bounding box center [145, 565] width 281 height 65
click at [49, 553] on textarea "*****" at bounding box center [145, 565] width 281 height 65
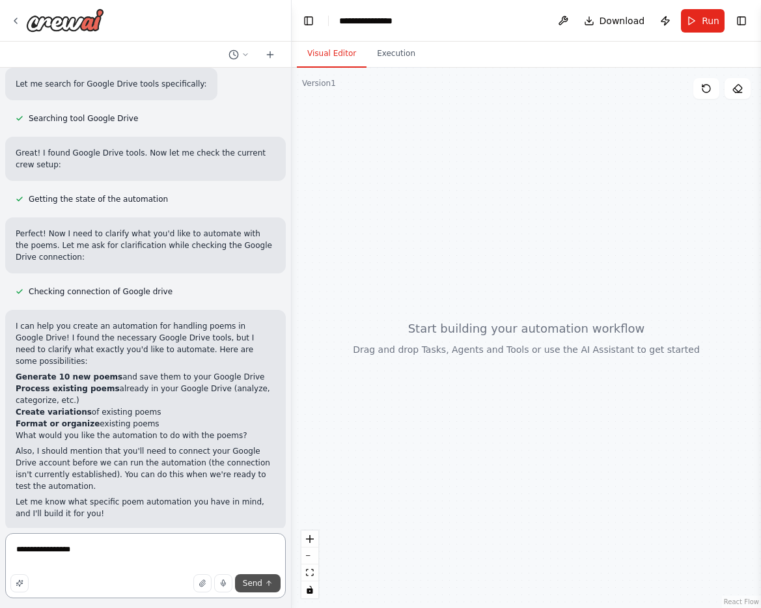
type textarea "**********"
click at [259, 581] on span "Send" at bounding box center [253, 583] width 20 height 10
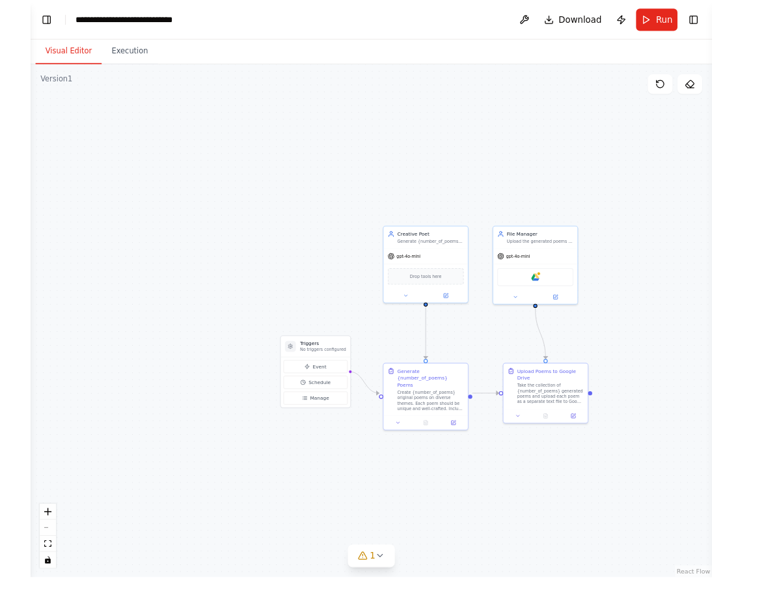
scroll to position [912, 0]
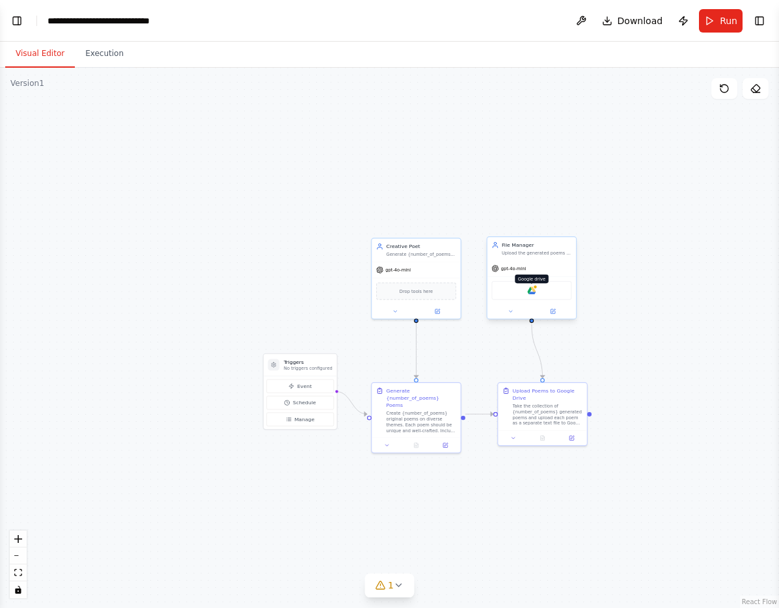
click at [533, 292] on img at bounding box center [531, 291] width 8 height 8
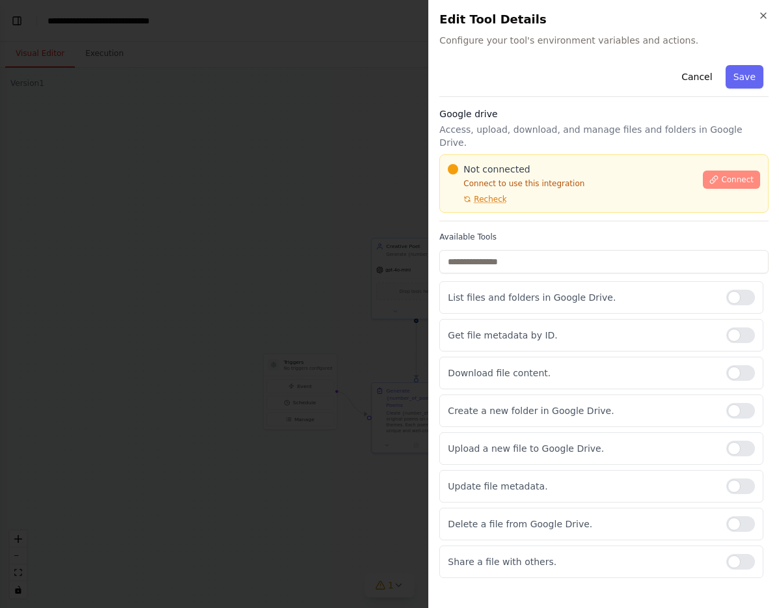
click at [740, 175] on span "Connect" at bounding box center [738, 180] width 33 height 10
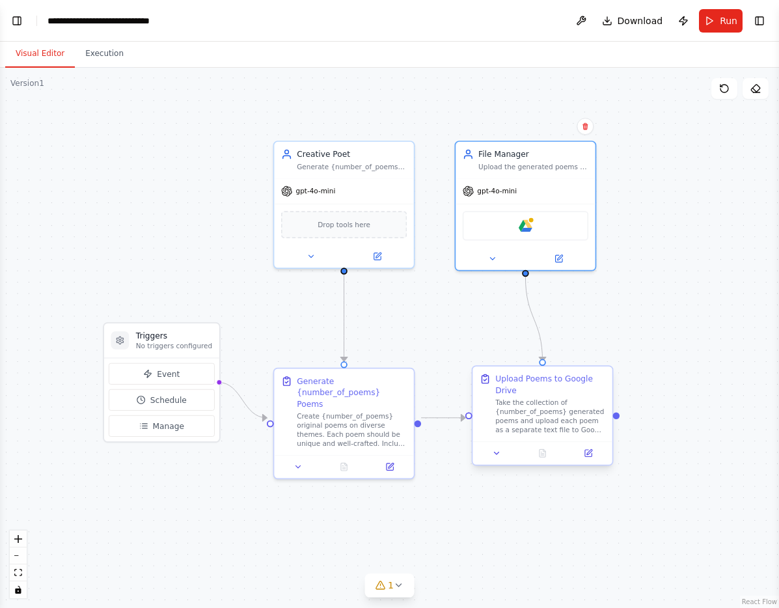
click at [530, 406] on div "Take the collection of {number_of_poems} generated poems and upload each poem a…" at bounding box center [551, 417] width 110 height 36
click at [587, 455] on icon at bounding box center [588, 453] width 7 height 7
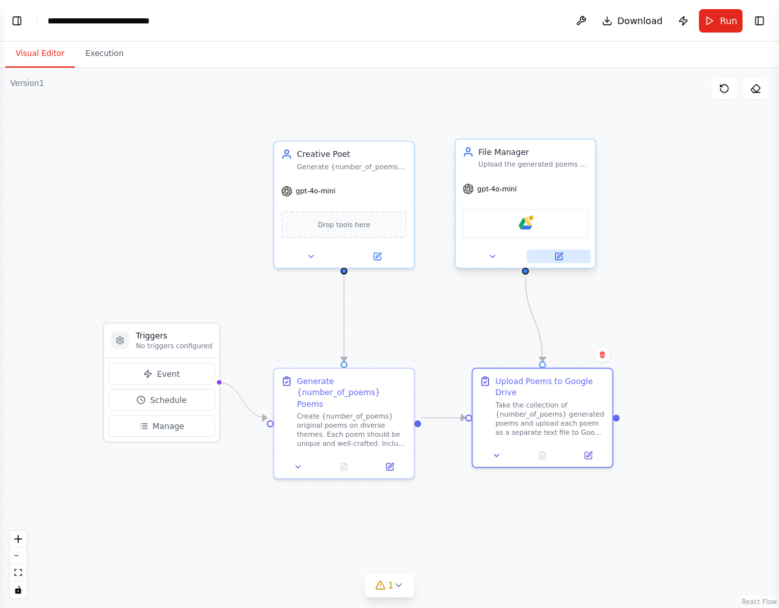
click at [552, 259] on button at bounding box center [559, 256] width 64 height 14
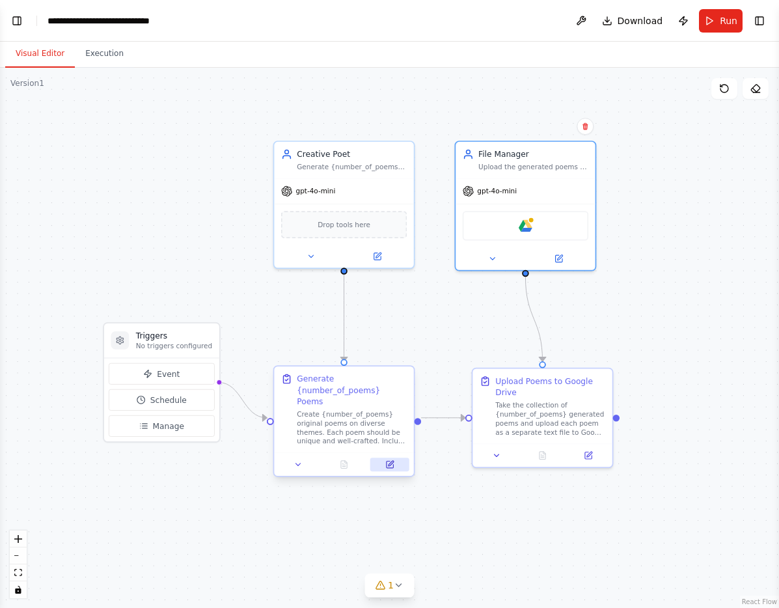
click at [381, 458] on button at bounding box center [390, 465] width 39 height 14
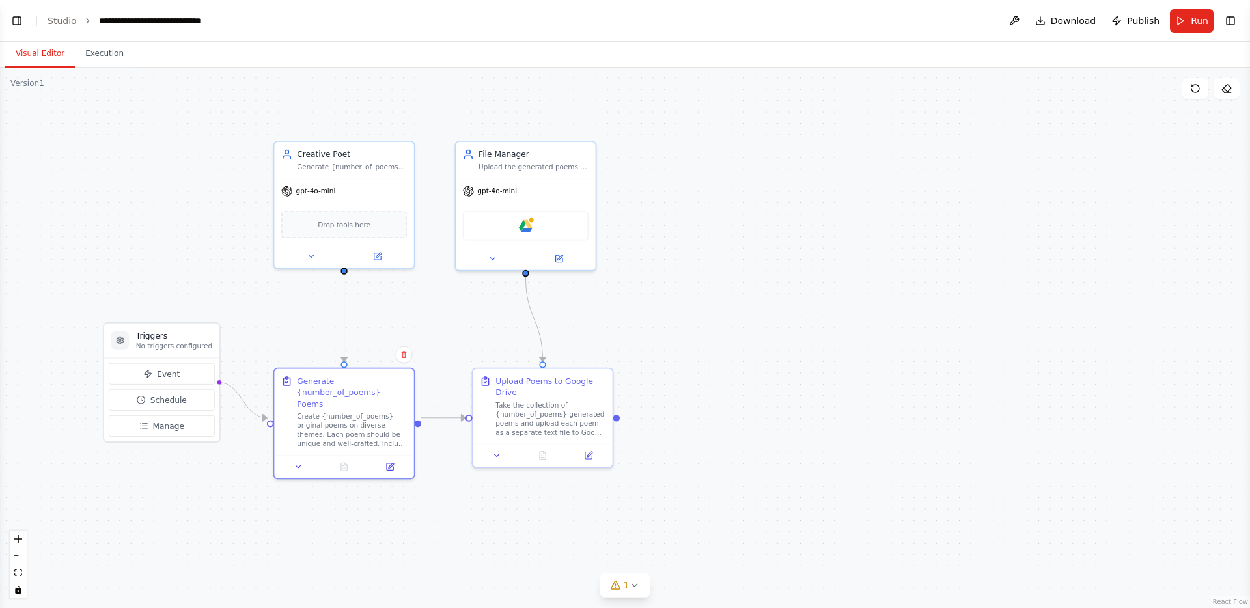
scroll to position [1107, 0]
click at [95, 56] on button "Execution" at bounding box center [104, 53] width 59 height 27
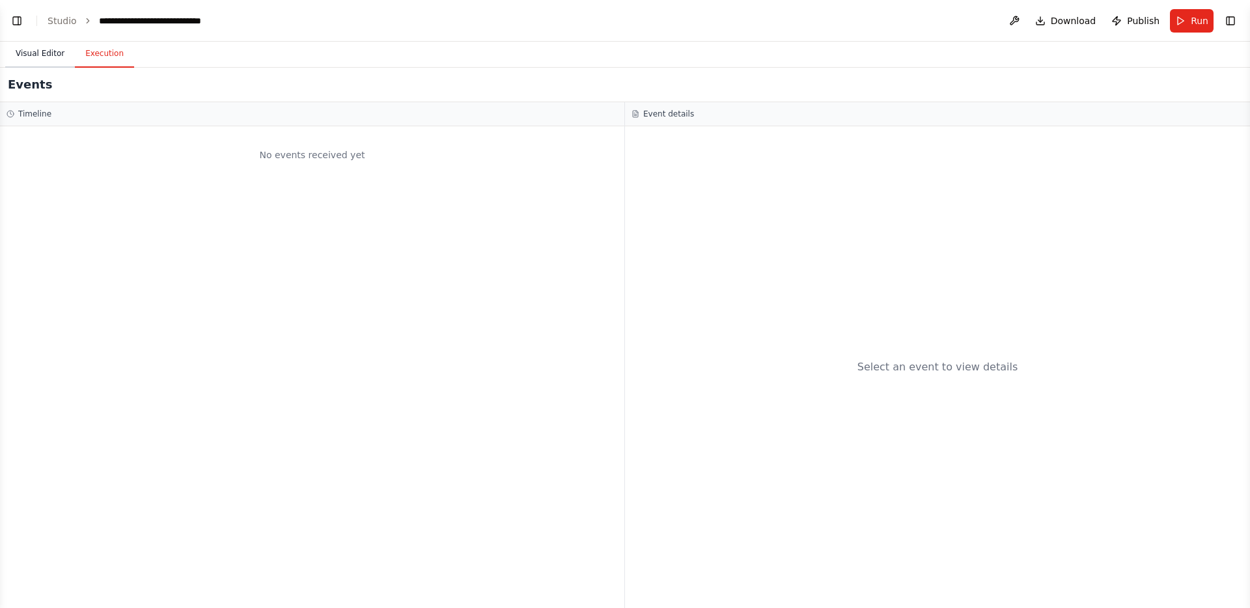
click at [46, 52] on button "Visual Editor" at bounding box center [40, 53] width 70 height 27
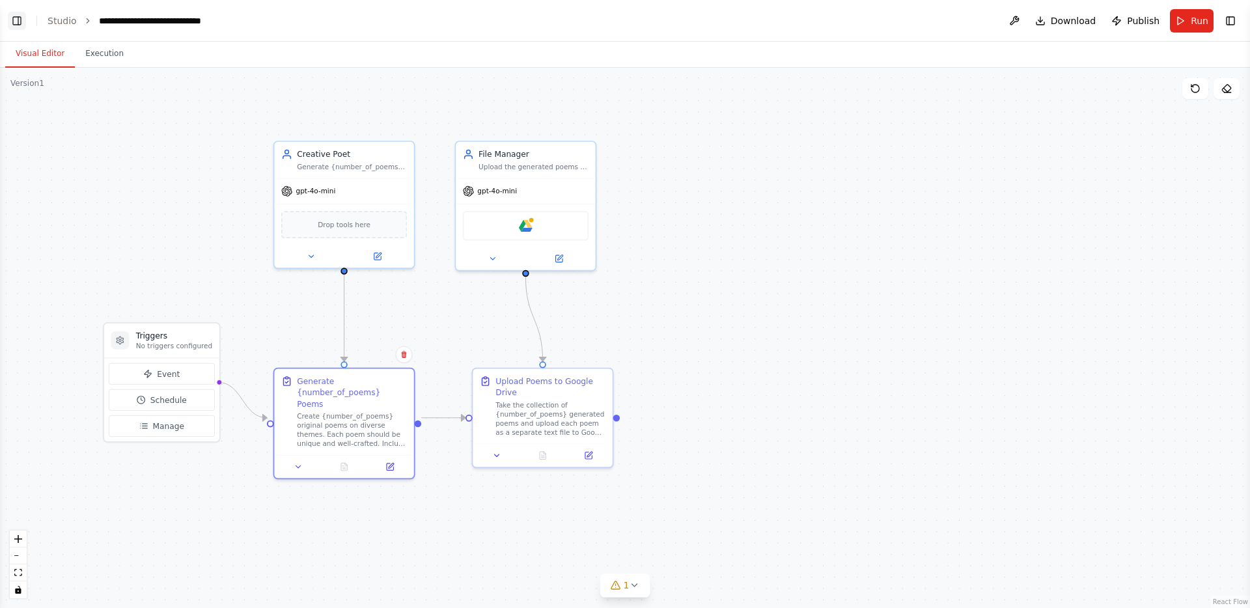
click at [19, 18] on button "Toggle Left Sidebar" at bounding box center [17, 21] width 18 height 18
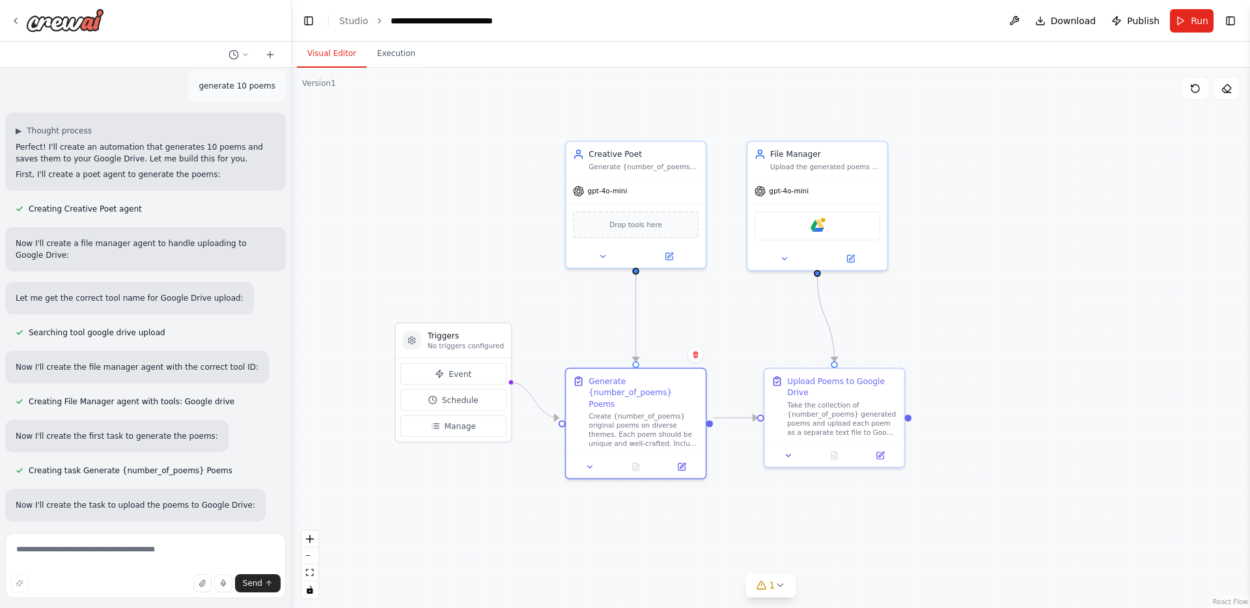
scroll to position [631, 0]
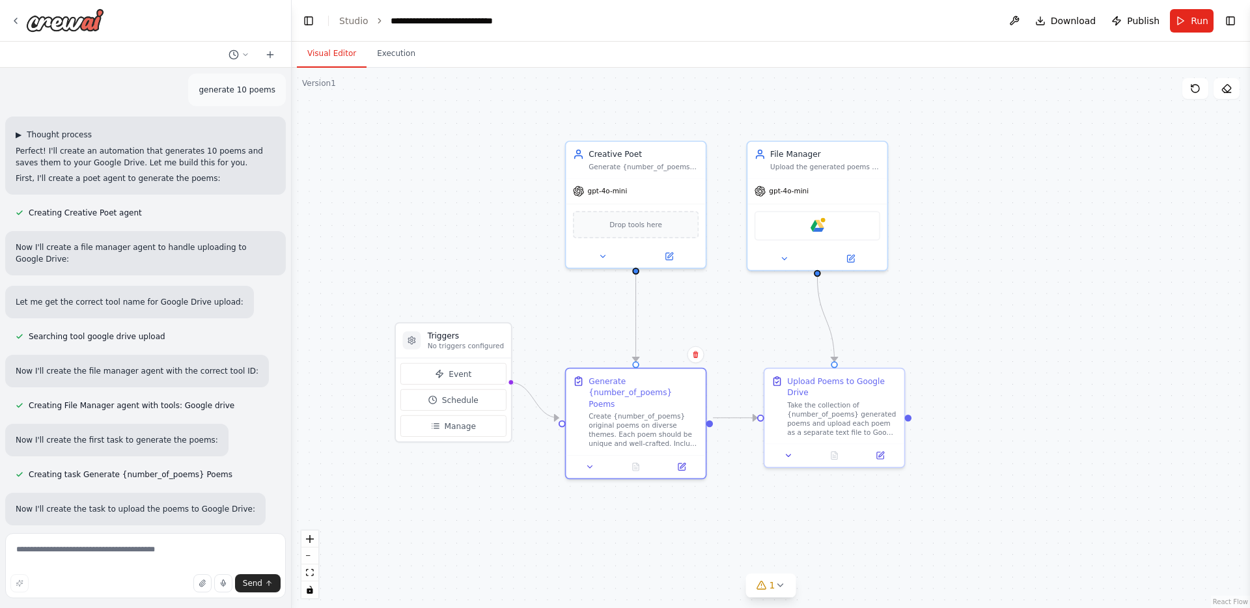
click at [57, 130] on span "Thought process" at bounding box center [59, 135] width 65 height 10
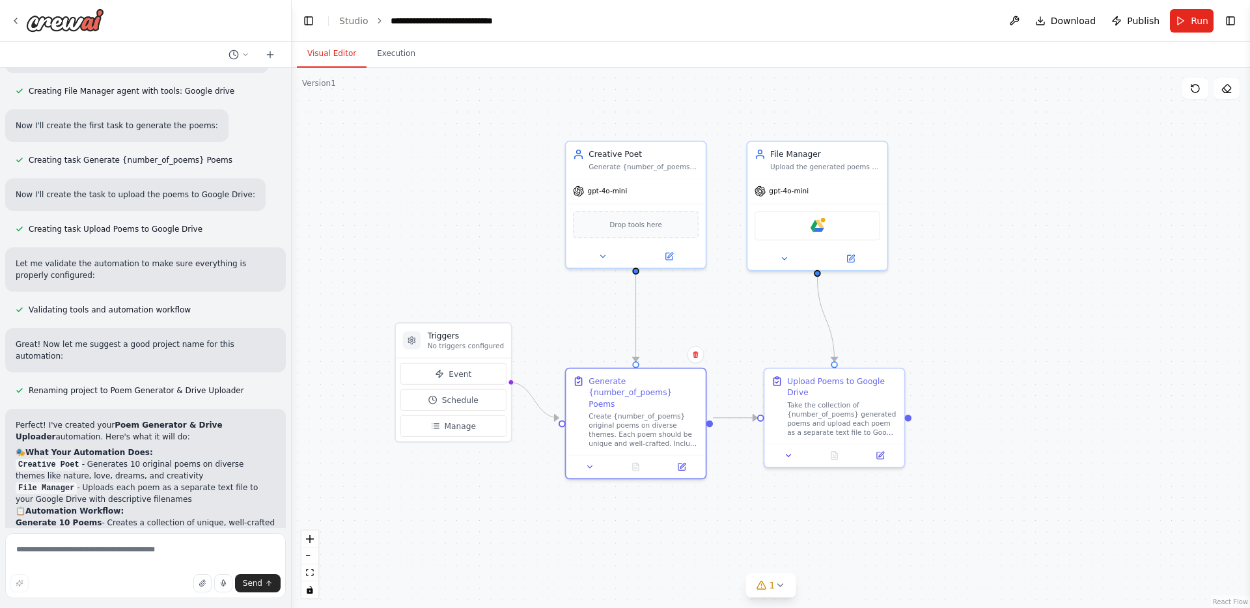
scroll to position [1272, 0]
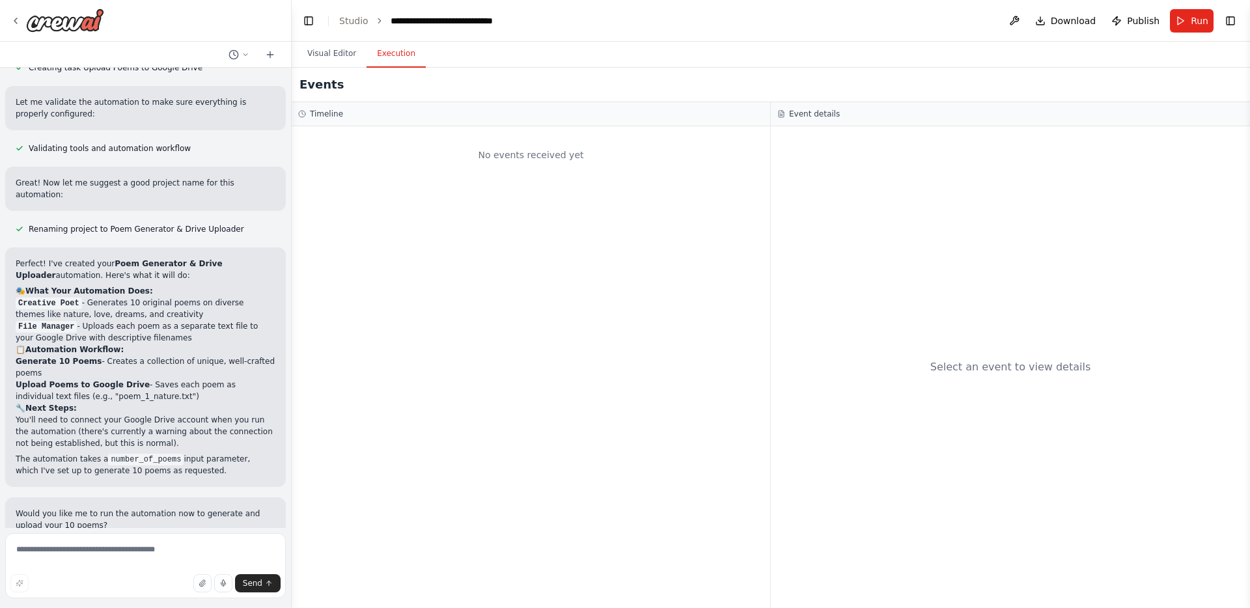
click at [397, 57] on button "Execution" at bounding box center [396, 53] width 59 height 27
click at [761, 22] on button at bounding box center [1014, 20] width 21 height 23
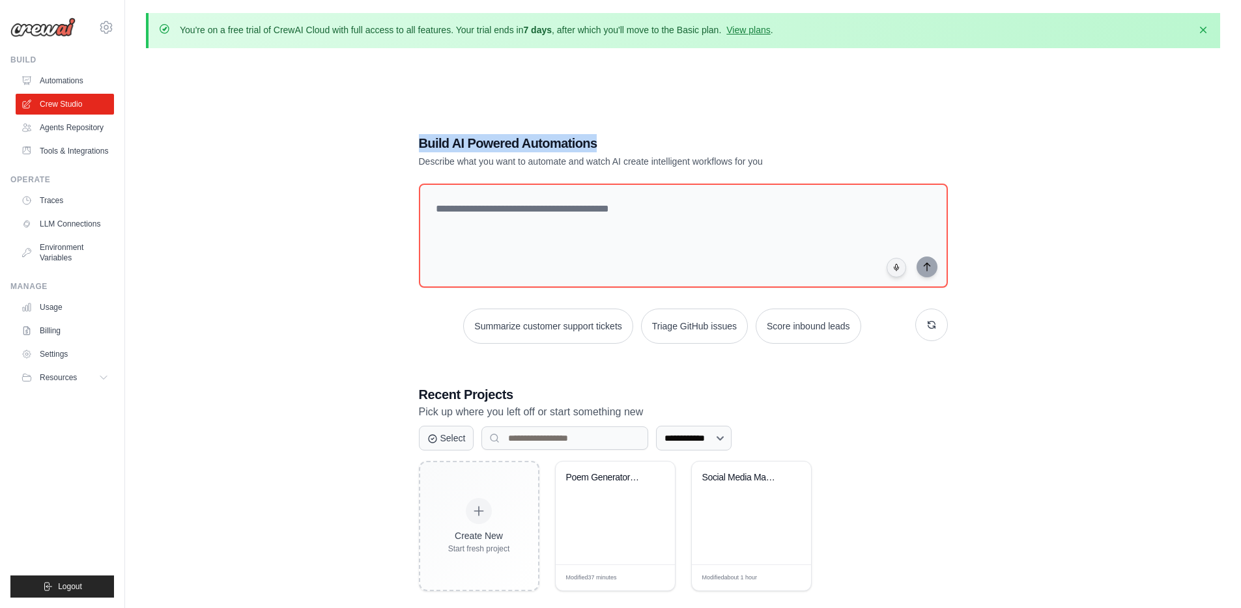
drag, startPoint x: 604, startPoint y: 143, endPoint x: 397, endPoint y: 144, distance: 206.4
click at [397, 144] on div "**********" at bounding box center [683, 363] width 1074 height 608
copy h1 "Build AI Powered Automations"
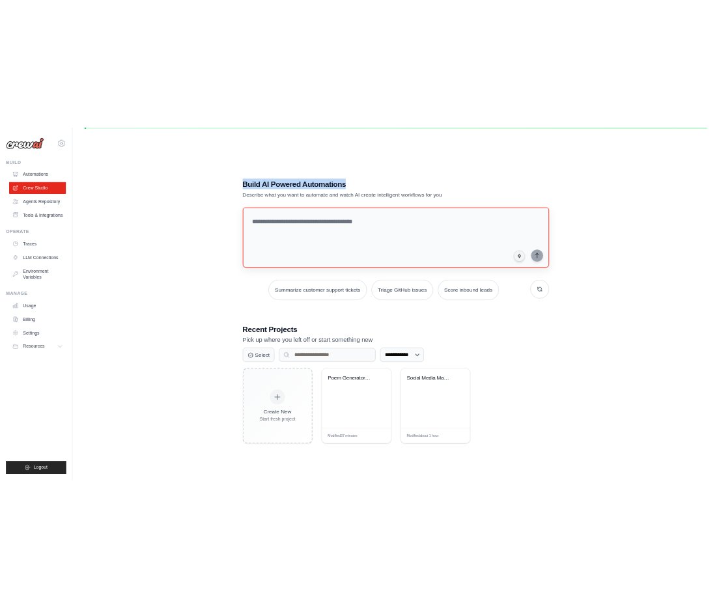
scroll to position [71, 0]
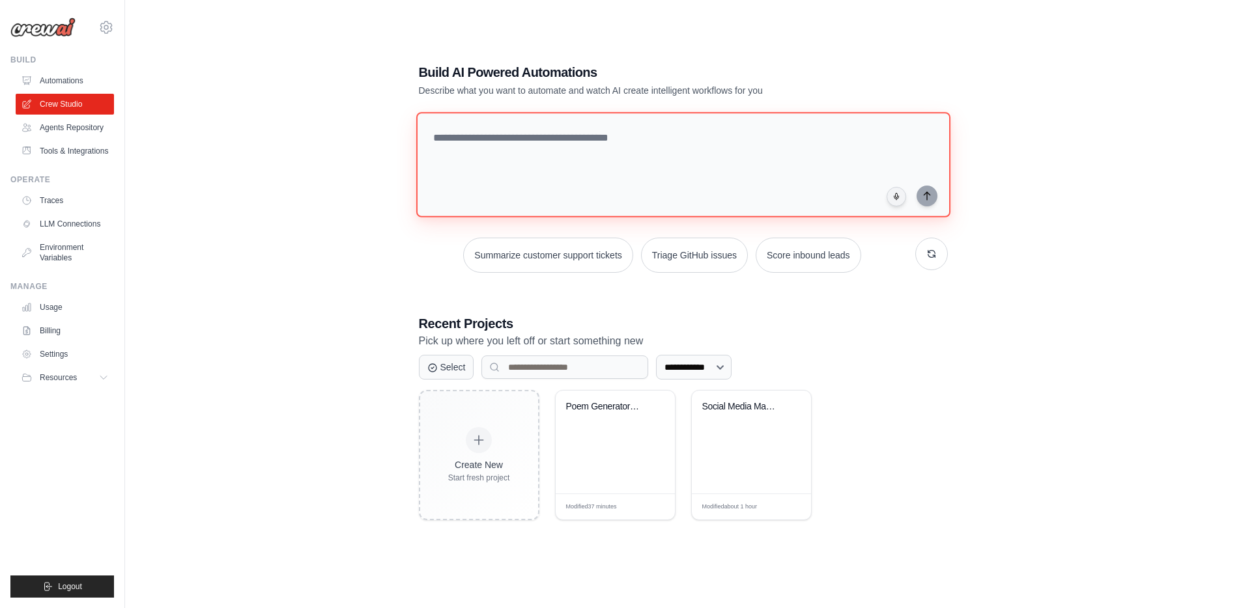
click at [594, 160] on textarea at bounding box center [682, 164] width 534 height 105
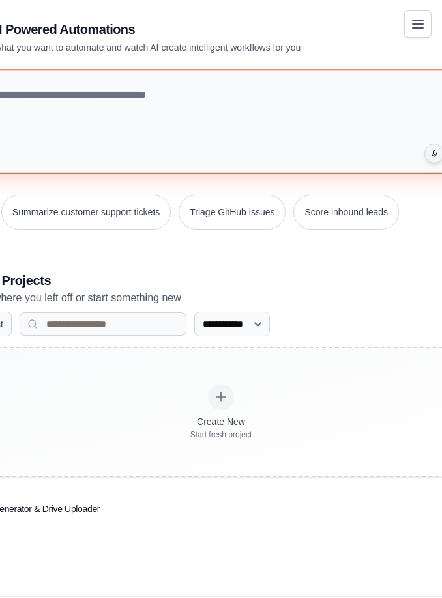
click at [266, 89] on textarea at bounding box center [221, 121] width 534 height 105
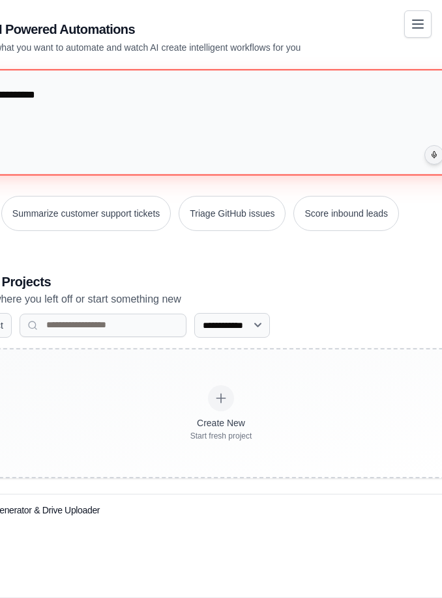
type textarea "**********"
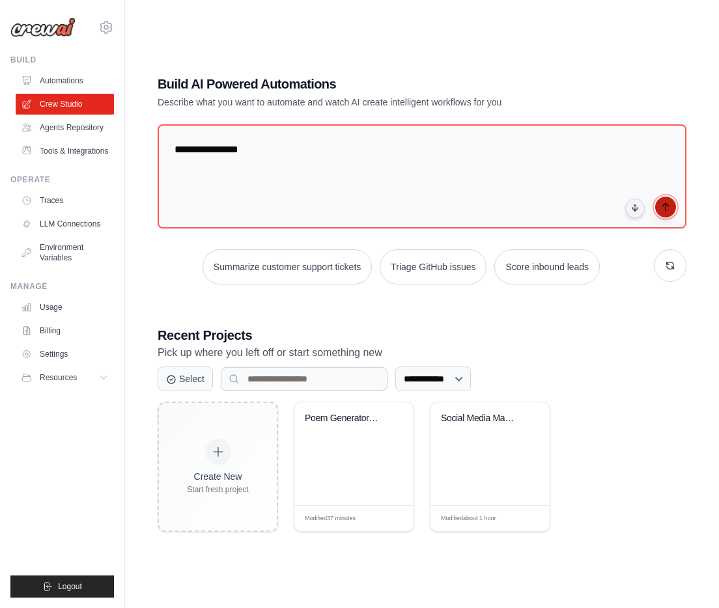
click at [671, 212] on button "submit" at bounding box center [665, 207] width 21 height 21
